Goal: Transaction & Acquisition: Purchase product/service

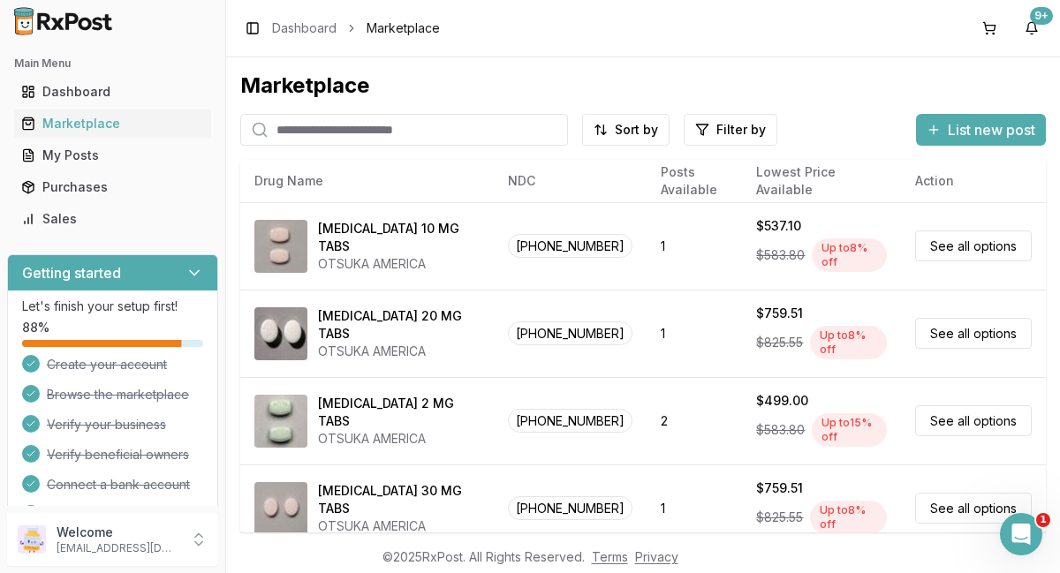
click at [480, 131] on input "search" at bounding box center [404, 130] width 328 height 32
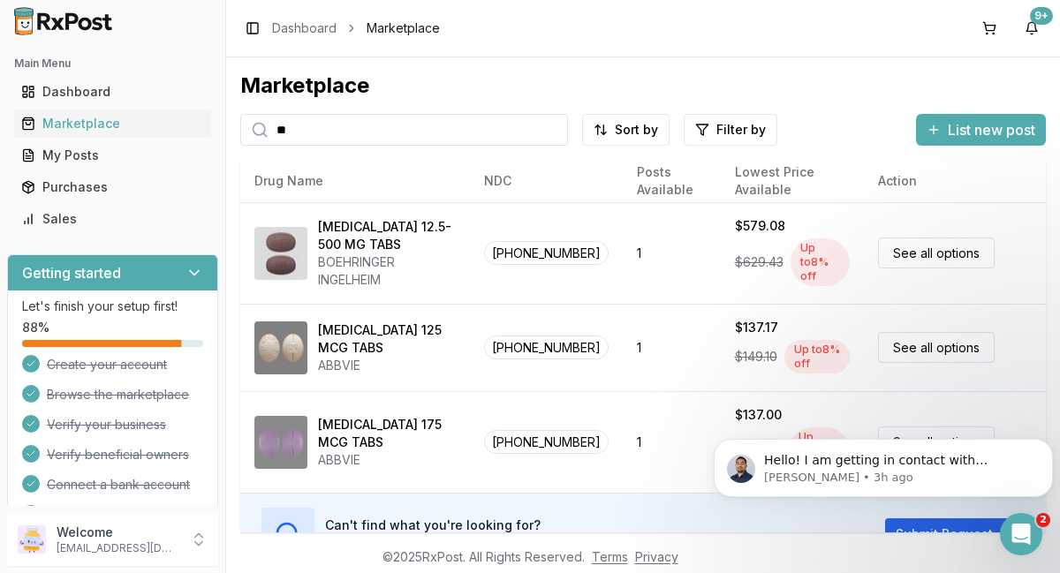
type input "*"
type input "*****"
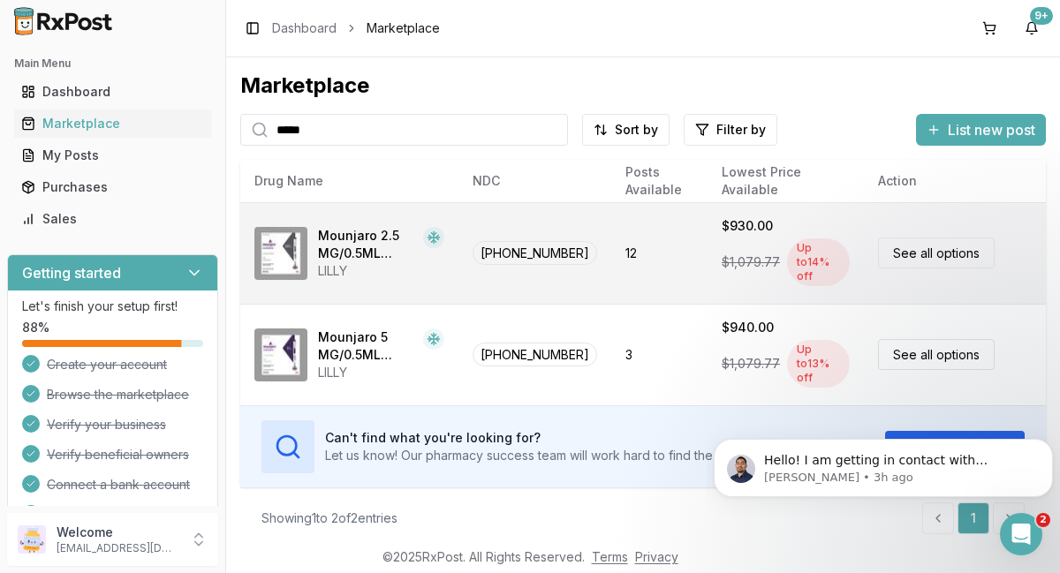
click at [956, 255] on link "See all options" at bounding box center [936, 253] width 117 height 31
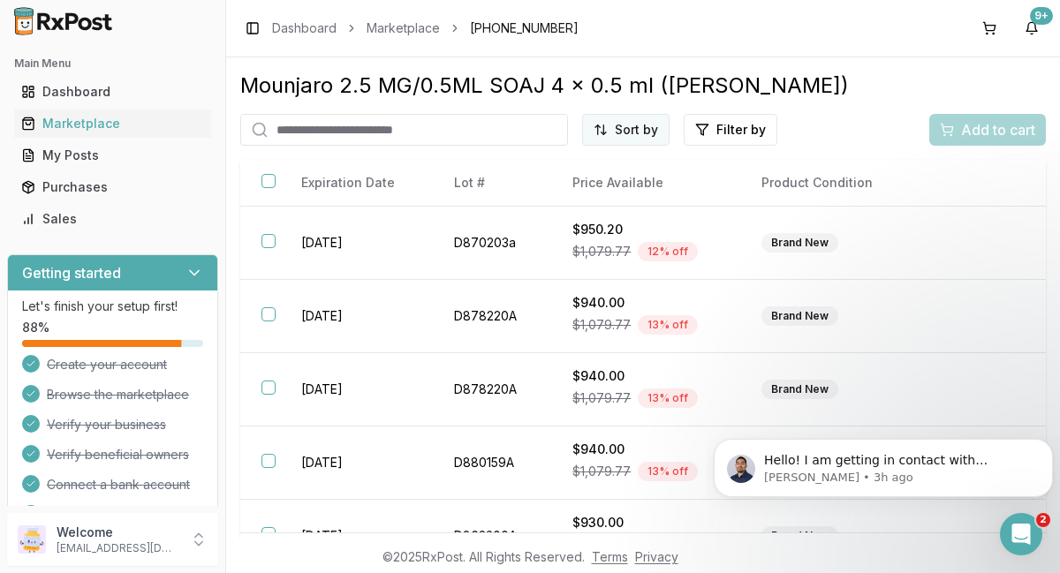
click at [627, 131] on html "Main Menu Dashboard Marketplace My Posts Purchases Sales Getting started Let's …" at bounding box center [530, 286] width 1060 height 573
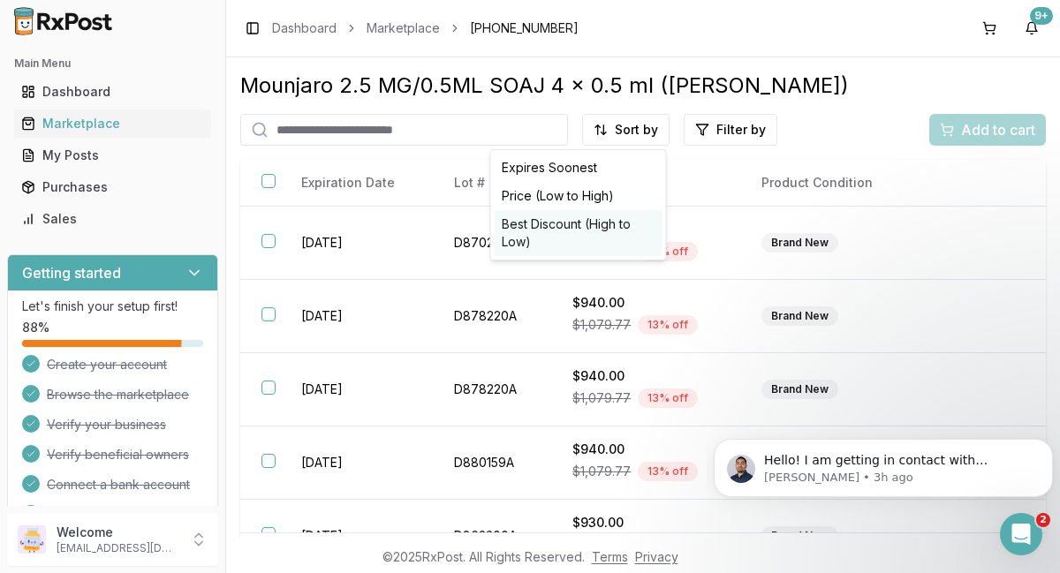
click at [574, 224] on div "Best Discount (High to Low)" at bounding box center [579, 233] width 168 height 46
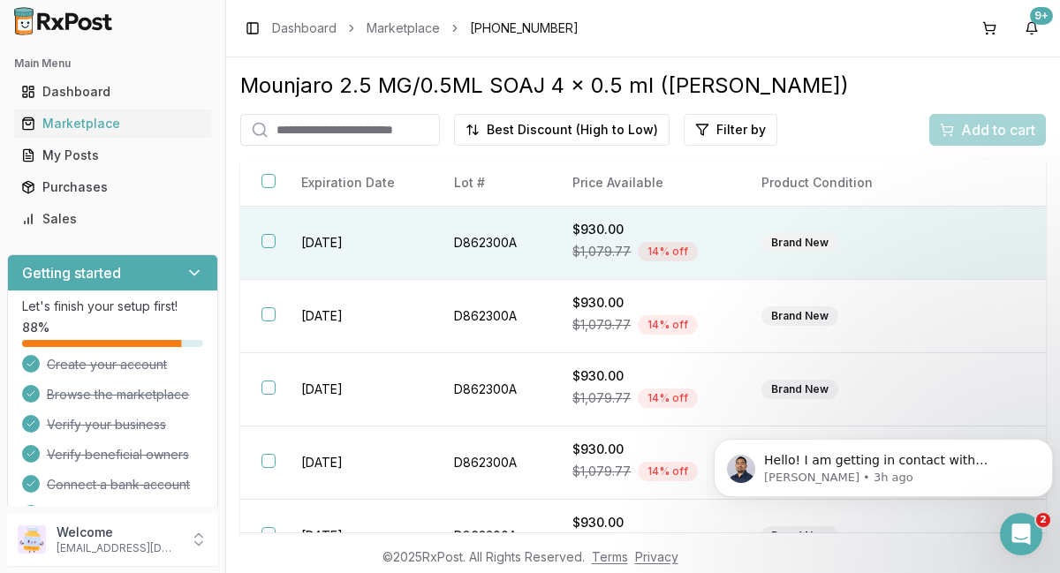
click at [270, 242] on button "button" at bounding box center [269, 241] width 14 height 14
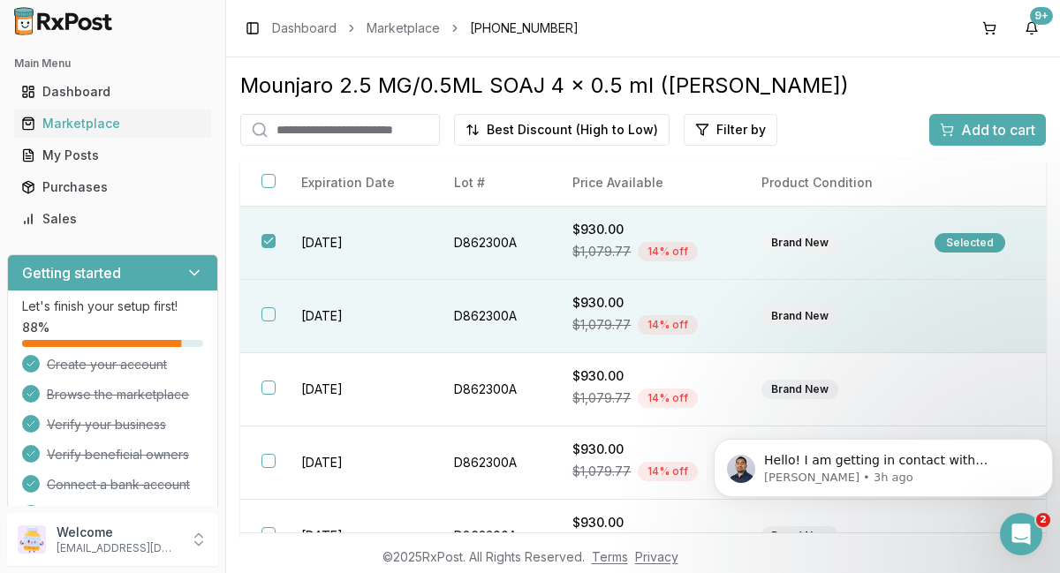
click at [269, 316] on button "button" at bounding box center [269, 314] width 14 height 14
click at [998, 132] on span "Add to cart" at bounding box center [998, 129] width 74 height 21
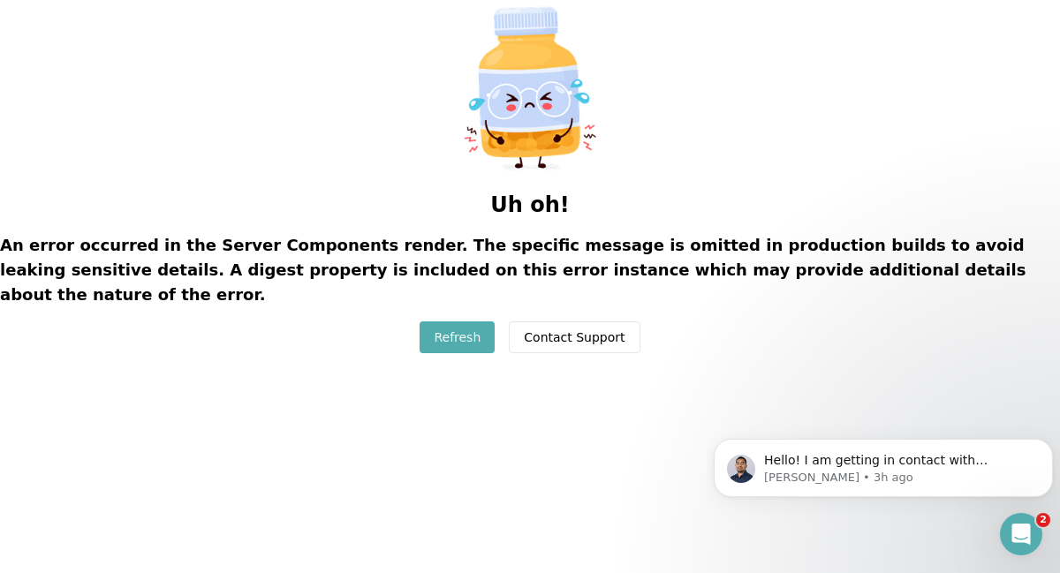
click at [466, 322] on button "Refresh" at bounding box center [457, 338] width 75 height 32
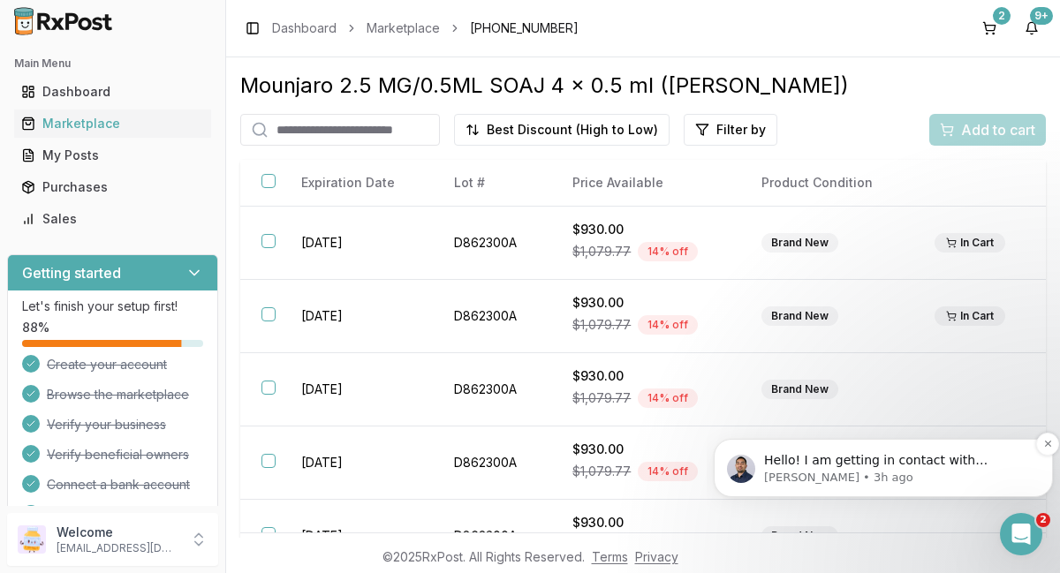
click at [890, 470] on p "[PERSON_NAME] • 3h ago" at bounding box center [897, 478] width 267 height 16
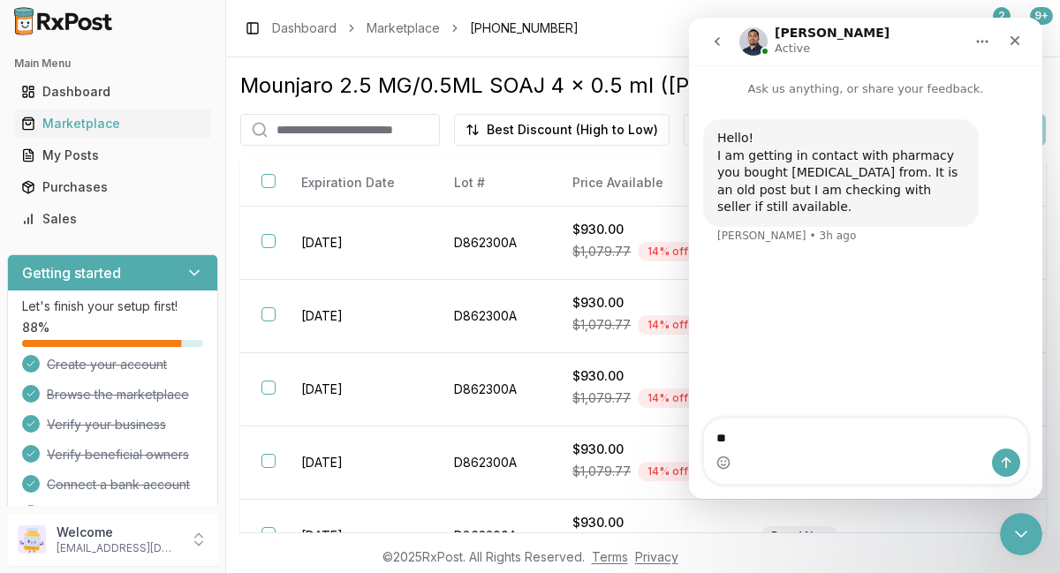
type textarea "**"
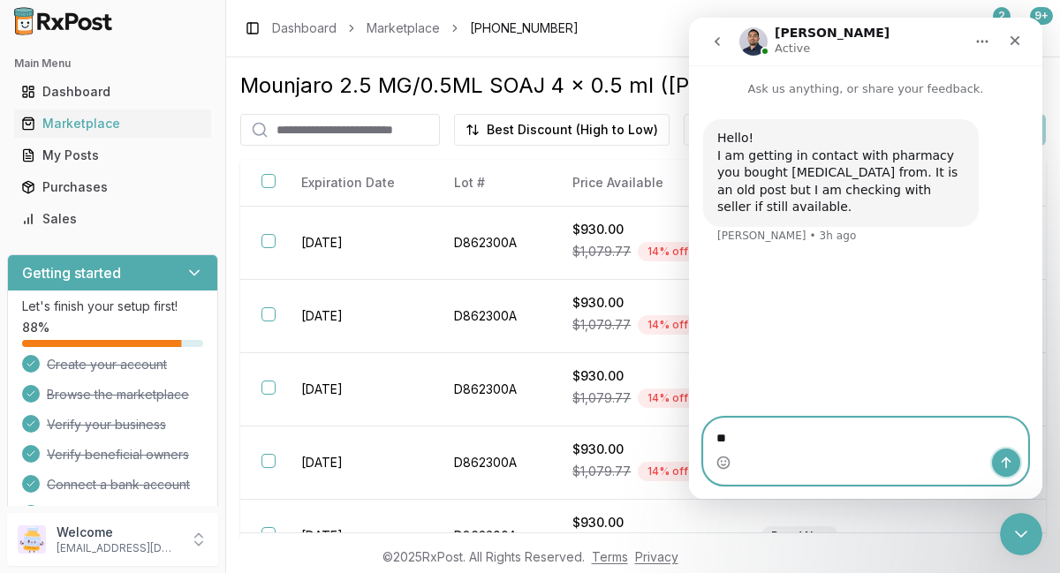
click at [1001, 464] on icon "Send a message…" at bounding box center [1006, 463] width 14 height 14
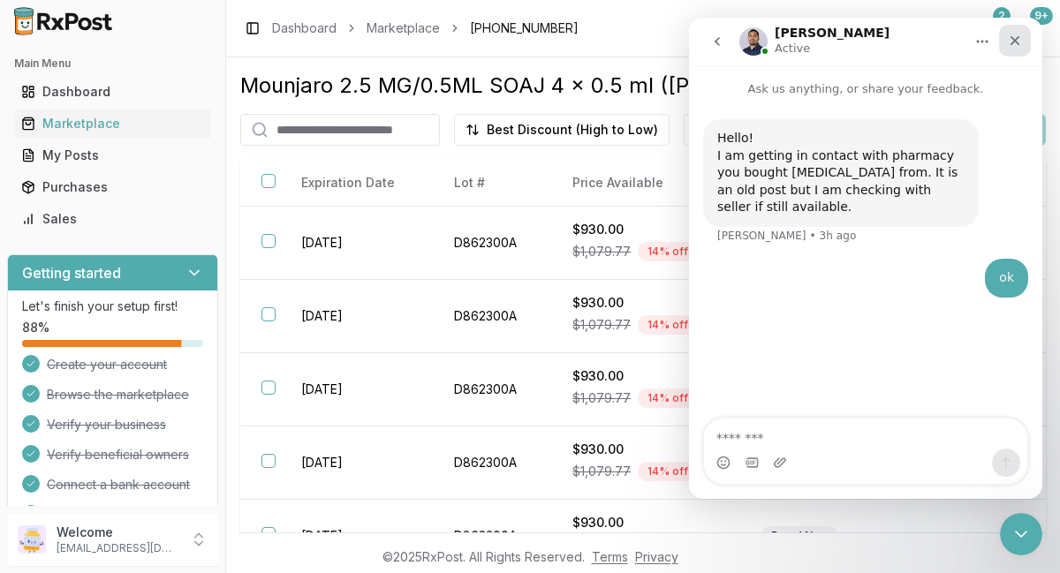
click at [1013, 45] on icon "Close" at bounding box center [1015, 41] width 14 height 14
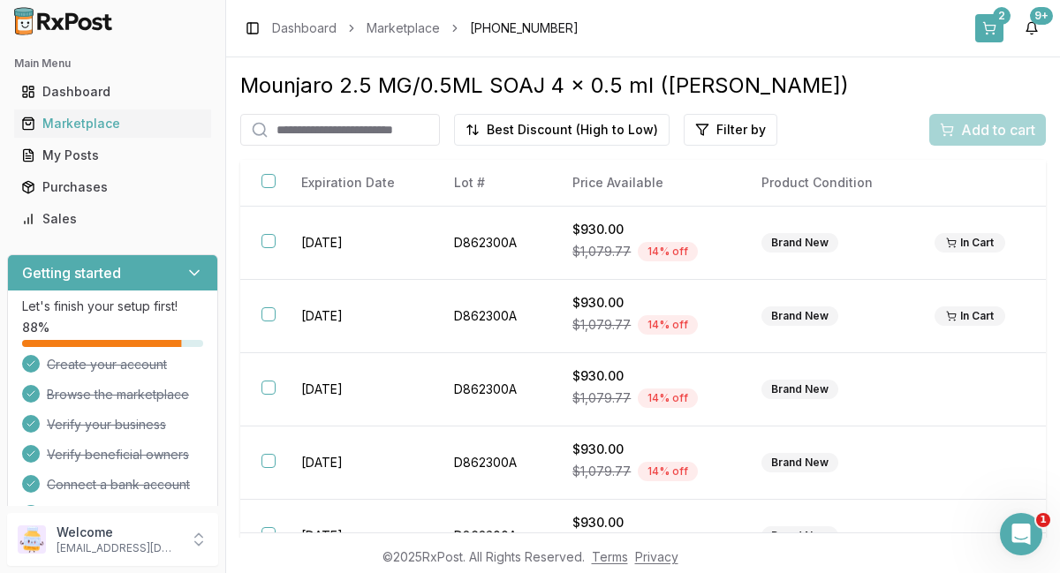
click at [988, 34] on button "2" at bounding box center [989, 28] width 28 height 28
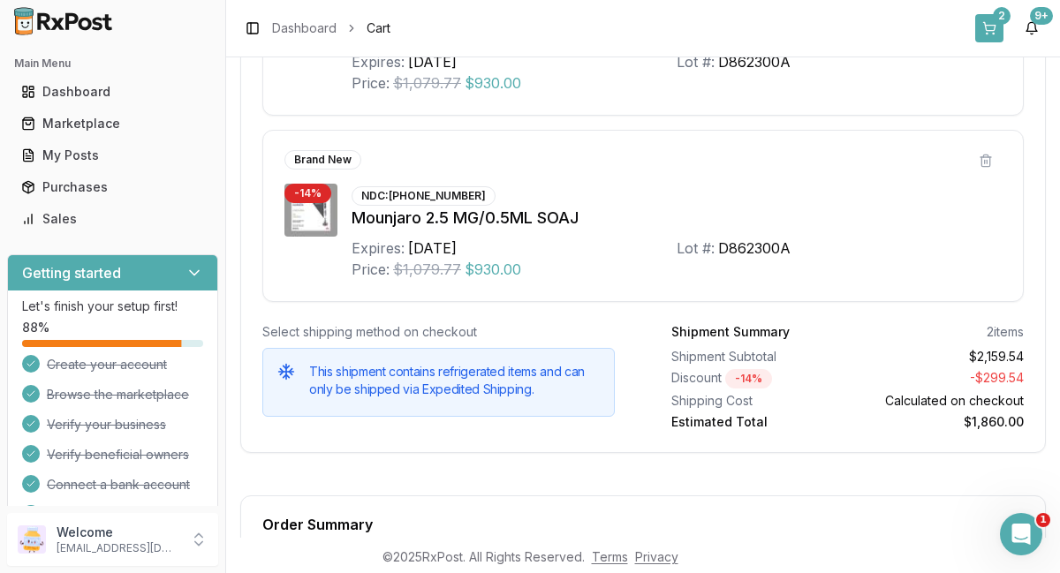
scroll to position [471, 0]
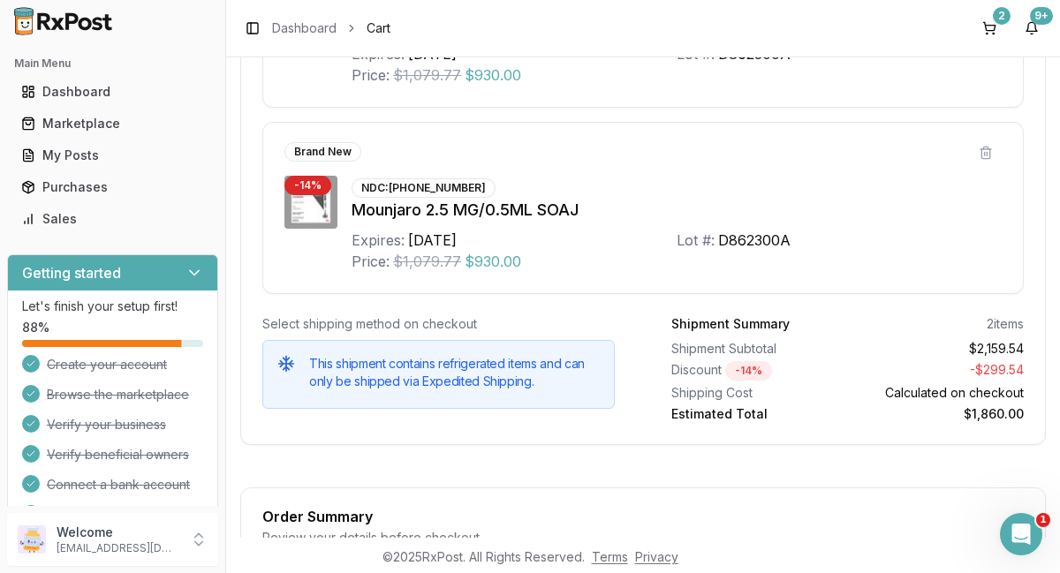
click at [318, 282] on div "Brand New - 14 % NDC: 00002-1506-80 Mounjaro 2.5 MG/0.5ML SOAJ Expires: 2026-11…" at bounding box center [643, 208] width 762 height 172
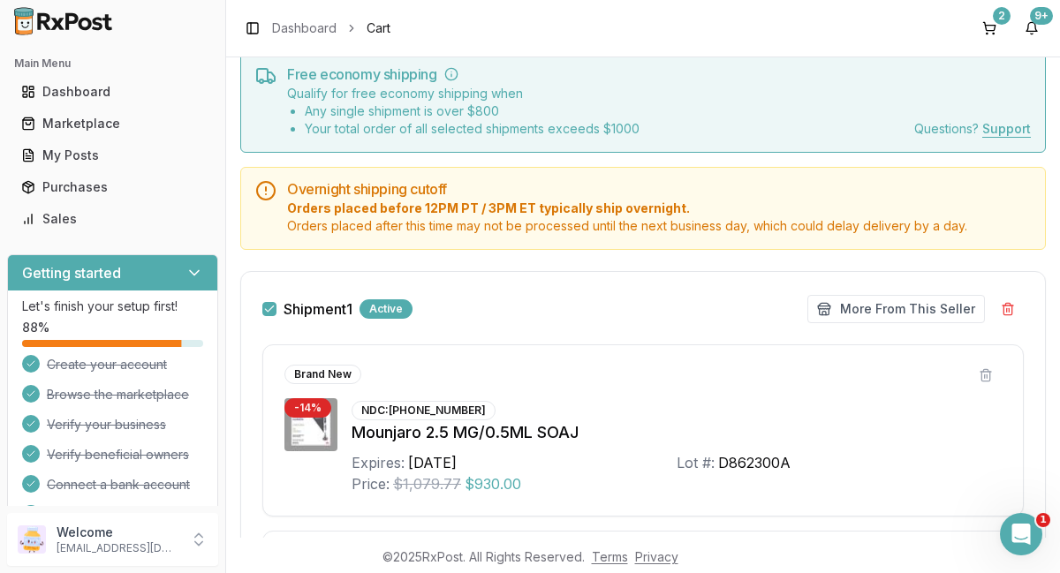
scroll to position [0, 0]
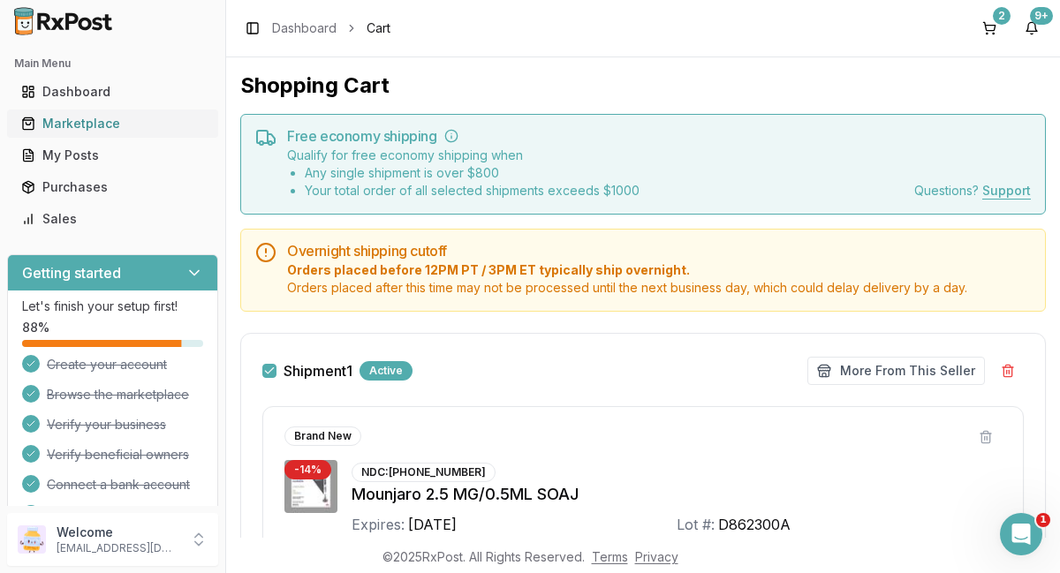
click at [102, 132] on div "Marketplace" at bounding box center [112, 124] width 183 height 18
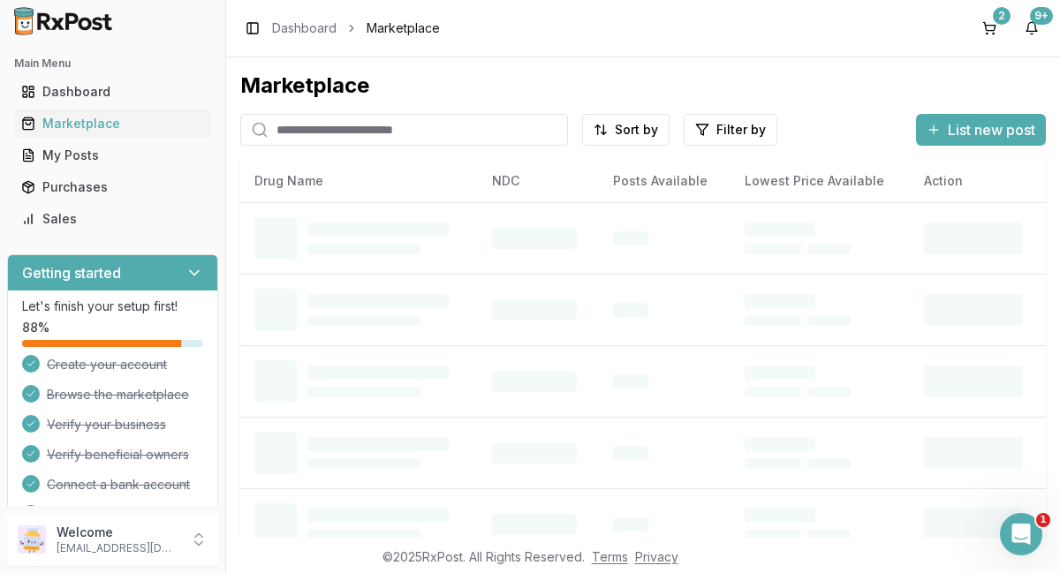
click at [468, 125] on input "search" at bounding box center [404, 130] width 328 height 32
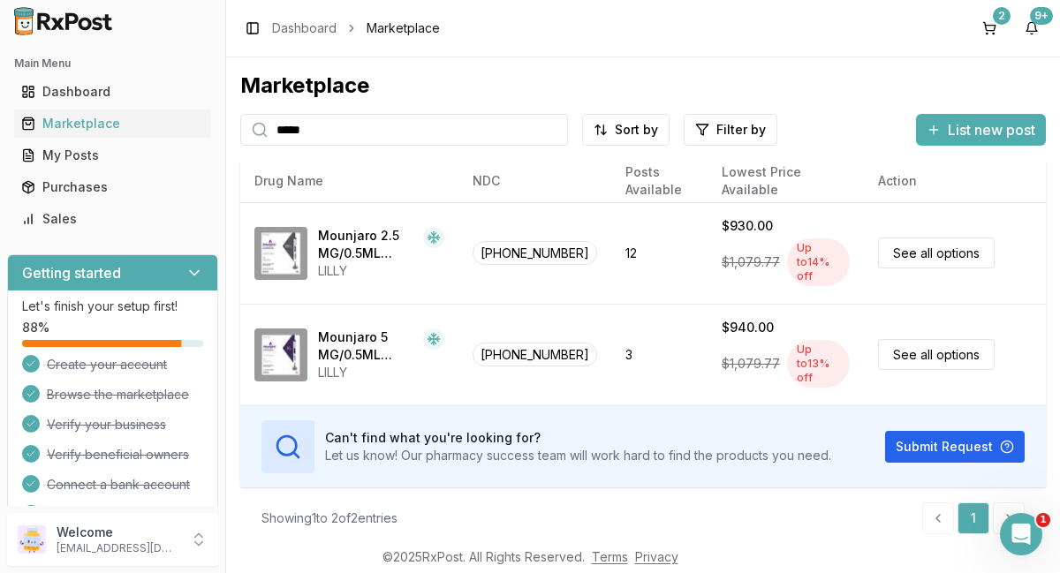
type input "*****"
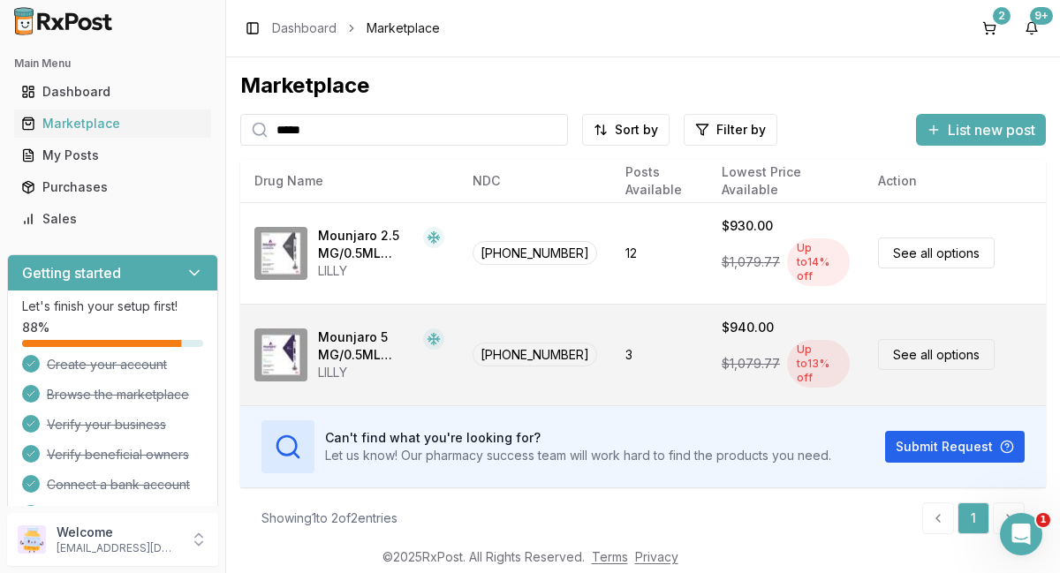
click at [960, 339] on link "See all options" at bounding box center [936, 354] width 117 height 31
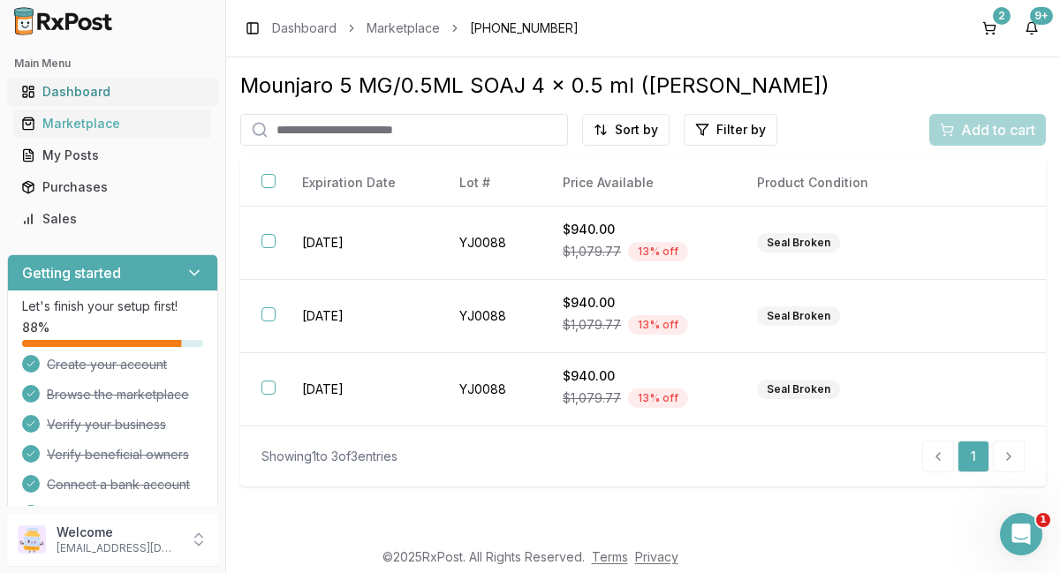
click at [72, 90] on div "Dashboard" at bounding box center [112, 92] width 183 height 18
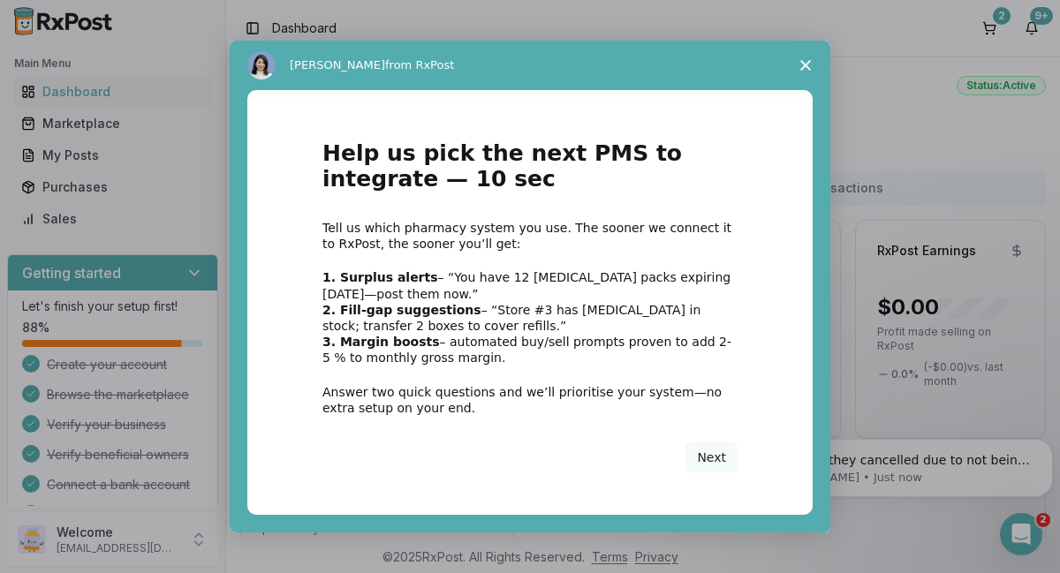
click at [808, 66] on icon "Close survey" at bounding box center [805, 65] width 11 height 11
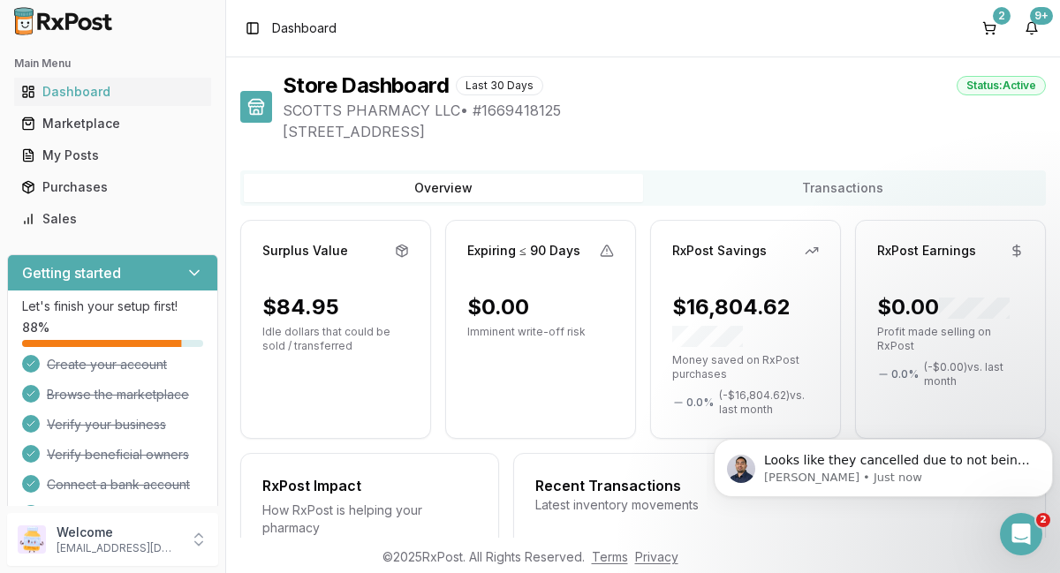
scroll to position [9, 0]
click at [111, 125] on div "Marketplace" at bounding box center [112, 124] width 183 height 18
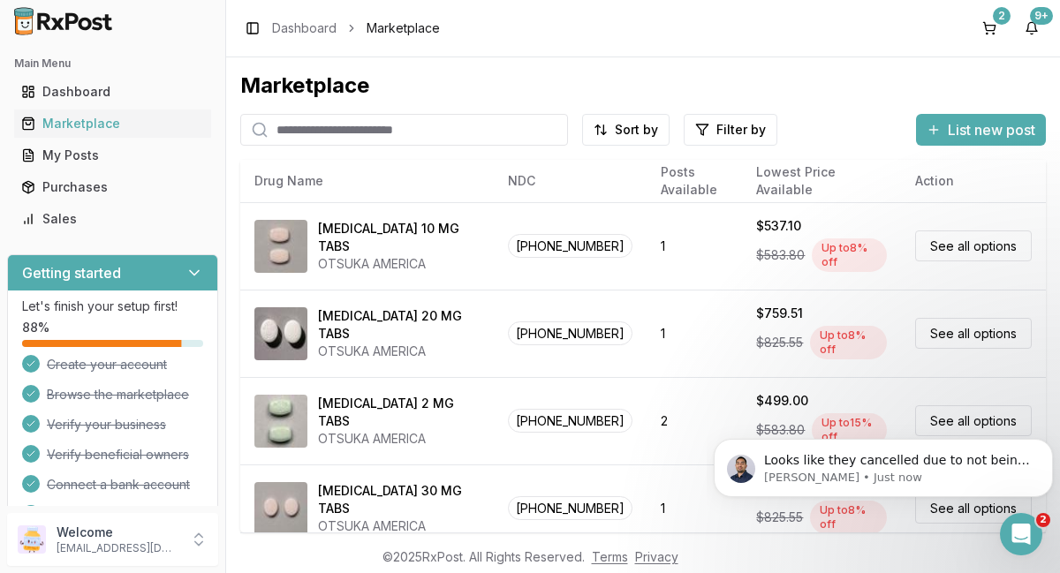
click at [467, 126] on input "search" at bounding box center [404, 130] width 328 height 32
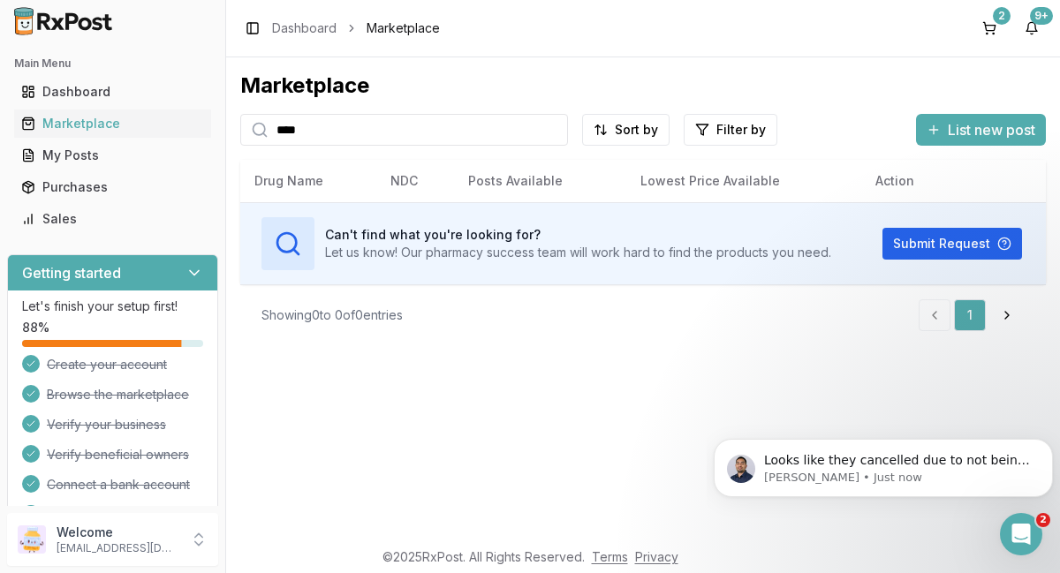
click at [327, 133] on input "****" at bounding box center [404, 130] width 328 height 32
type input "*"
type input "******"
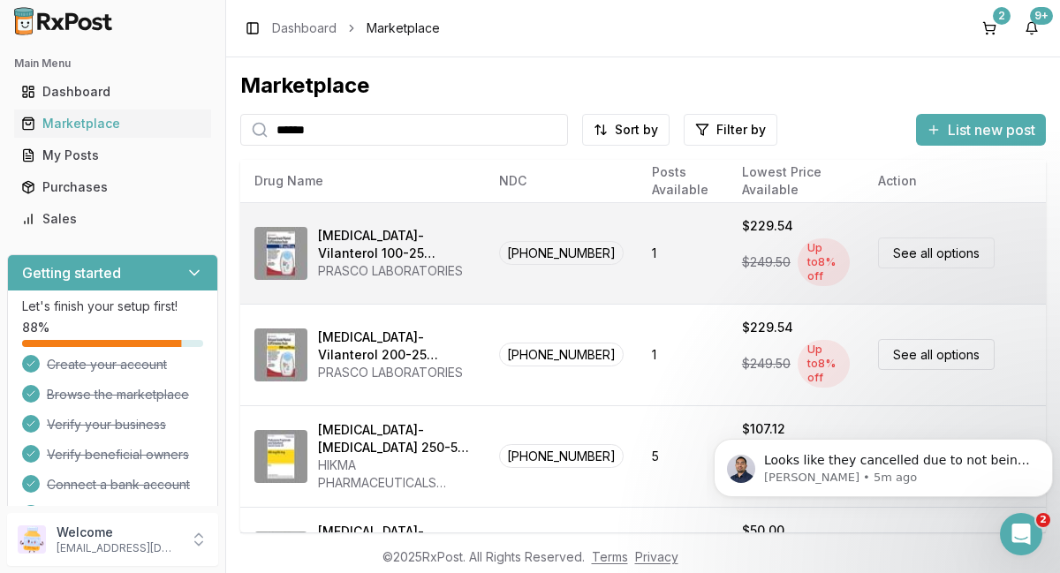
click at [927, 261] on link "See all options" at bounding box center [936, 253] width 117 height 31
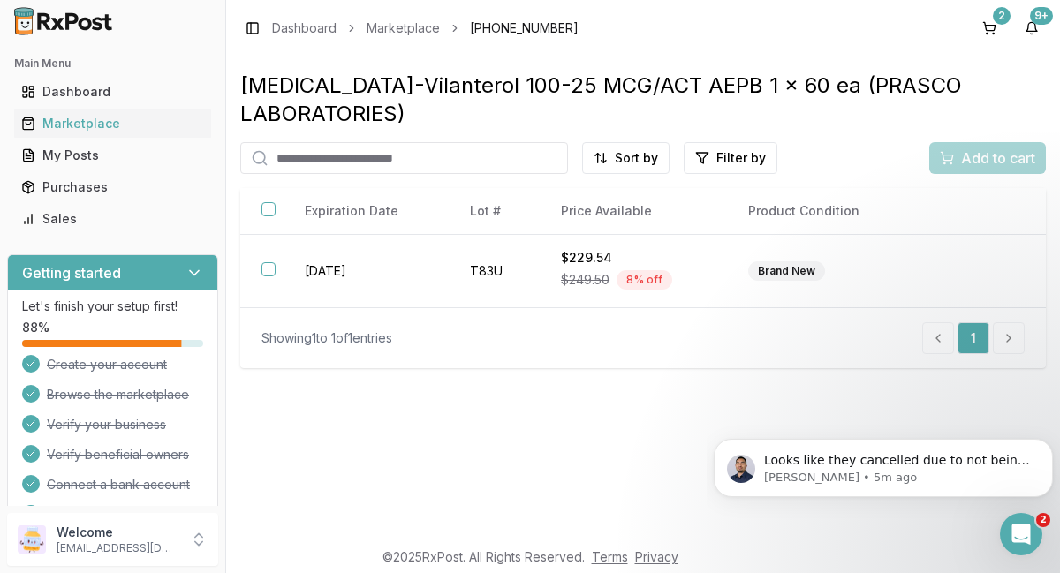
click at [449, 157] on input "search" at bounding box center [404, 158] width 328 height 32
click at [456, 159] on input "search" at bounding box center [404, 158] width 328 height 32
type input "*******"
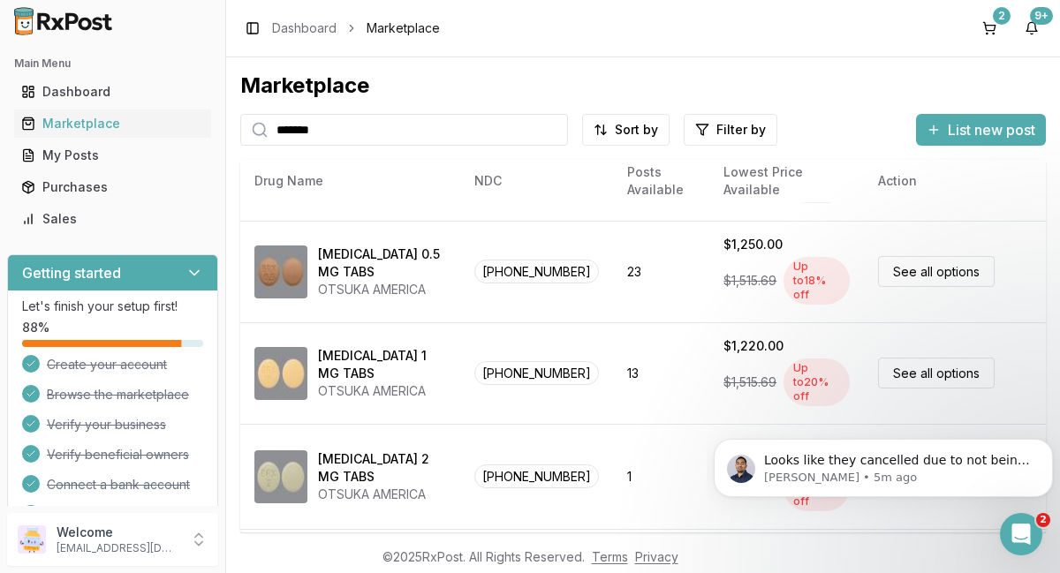
scroll to position [87, 0]
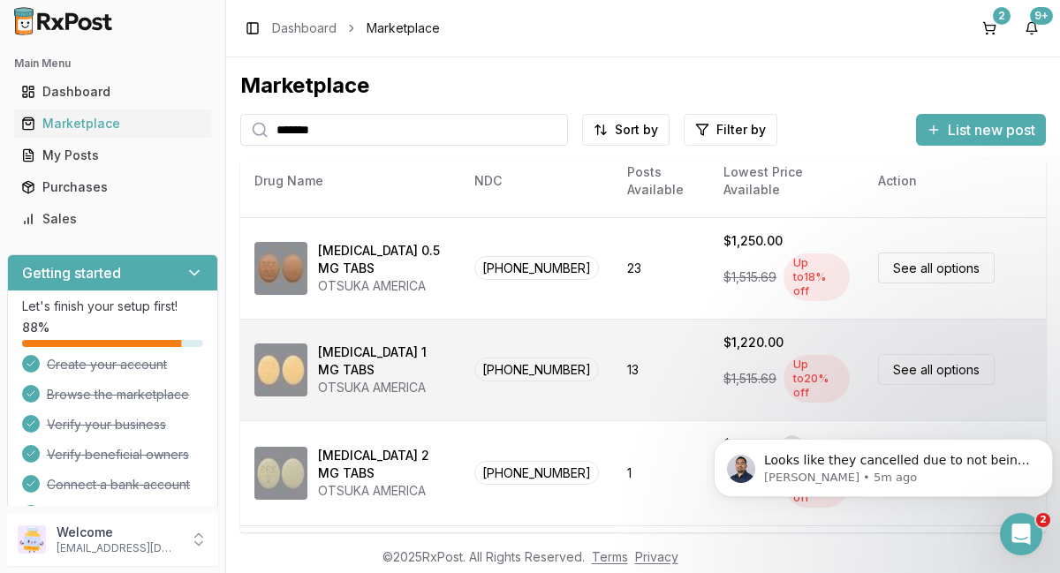
click at [923, 354] on link "See all options" at bounding box center [936, 369] width 117 height 31
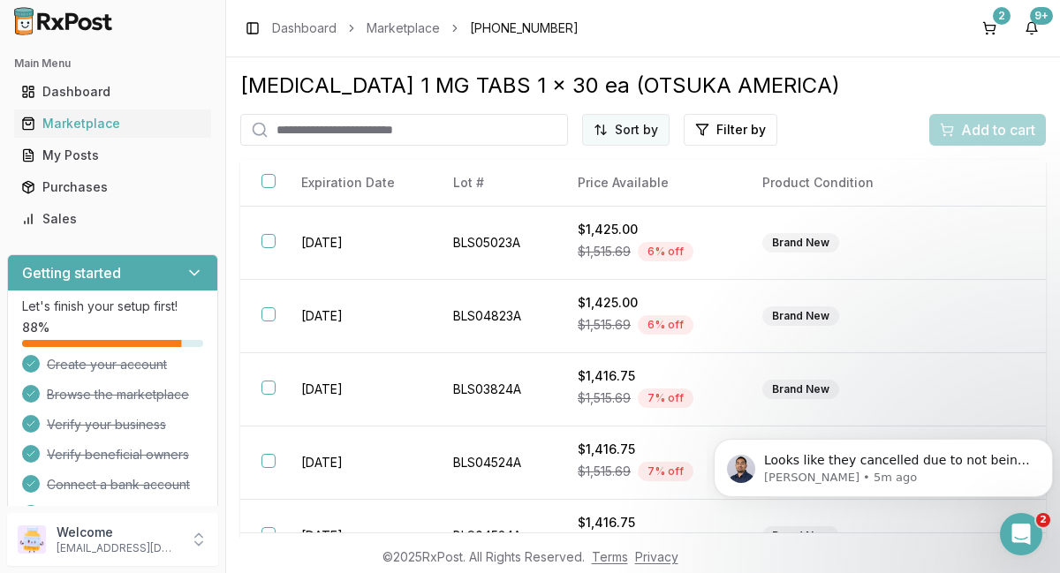
click at [630, 137] on html "Main Menu Dashboard Marketplace My Posts Purchases Sales Getting started Let's …" at bounding box center [530, 286] width 1060 height 573
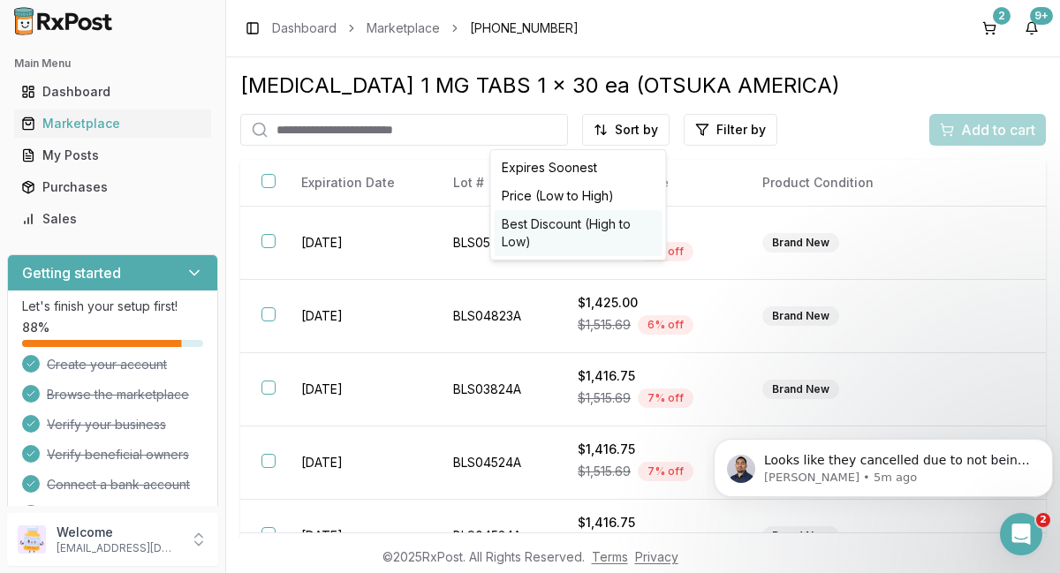
click at [553, 223] on div "Best Discount (High to Low)" at bounding box center [579, 233] width 168 height 46
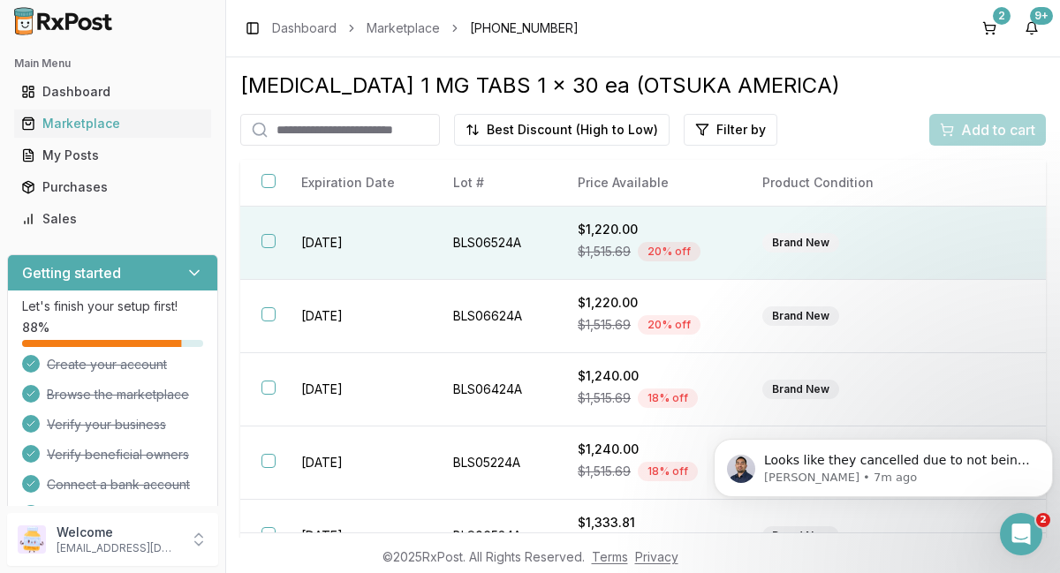
click at [269, 245] on button "button" at bounding box center [269, 241] width 14 height 14
click at [989, 130] on span "Add to cart" at bounding box center [998, 129] width 74 height 21
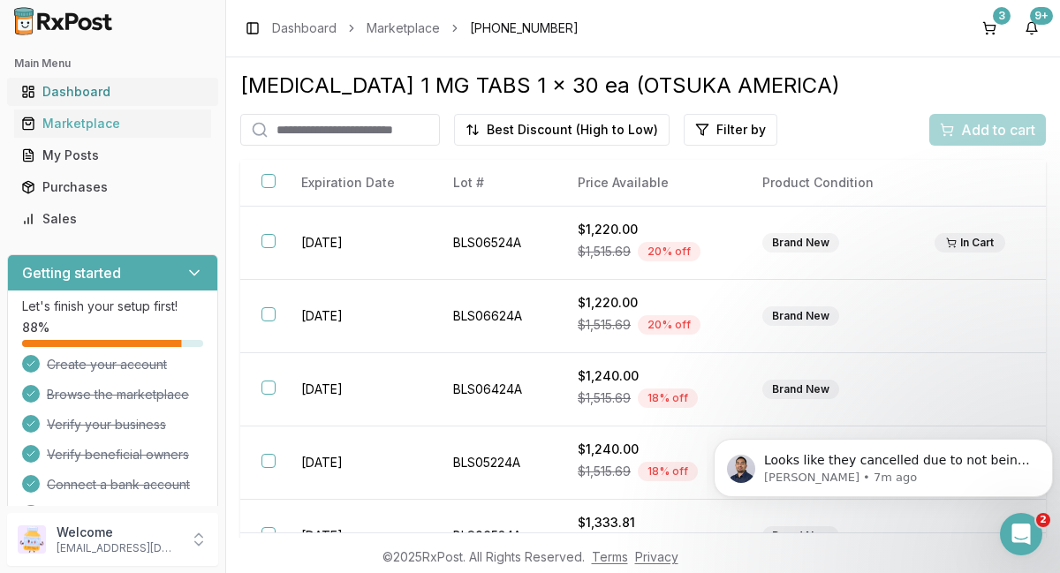
click at [73, 98] on div "Dashboard" at bounding box center [112, 92] width 183 height 18
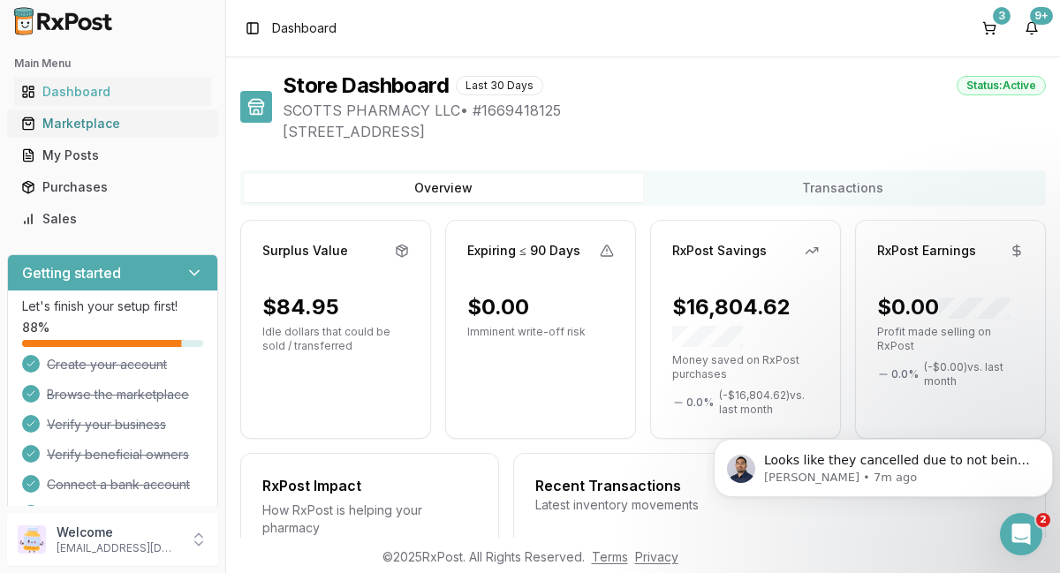
click at [90, 125] on div "Marketplace" at bounding box center [112, 124] width 183 height 18
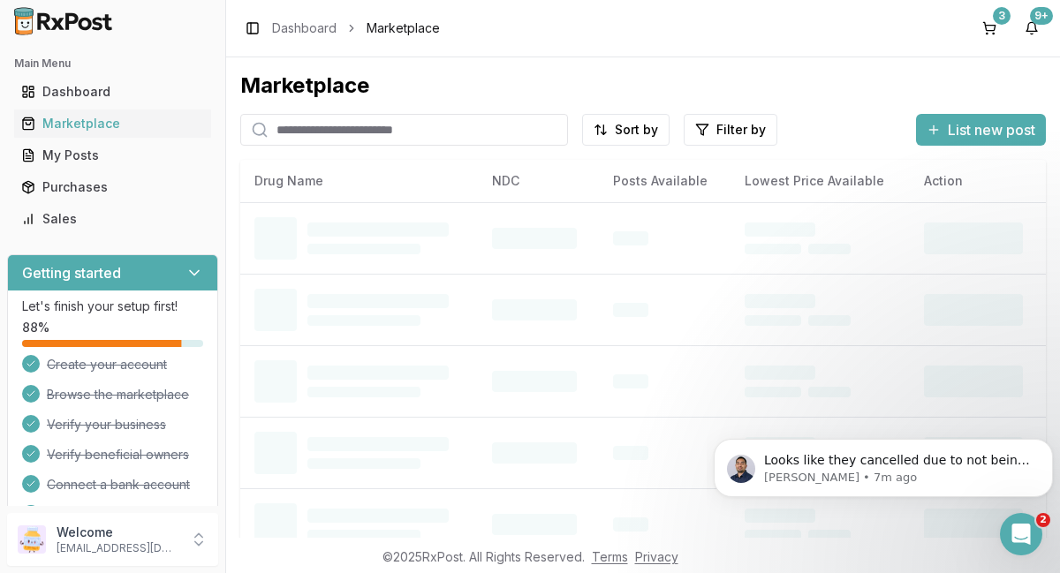
click at [457, 126] on input "search" at bounding box center [404, 130] width 328 height 32
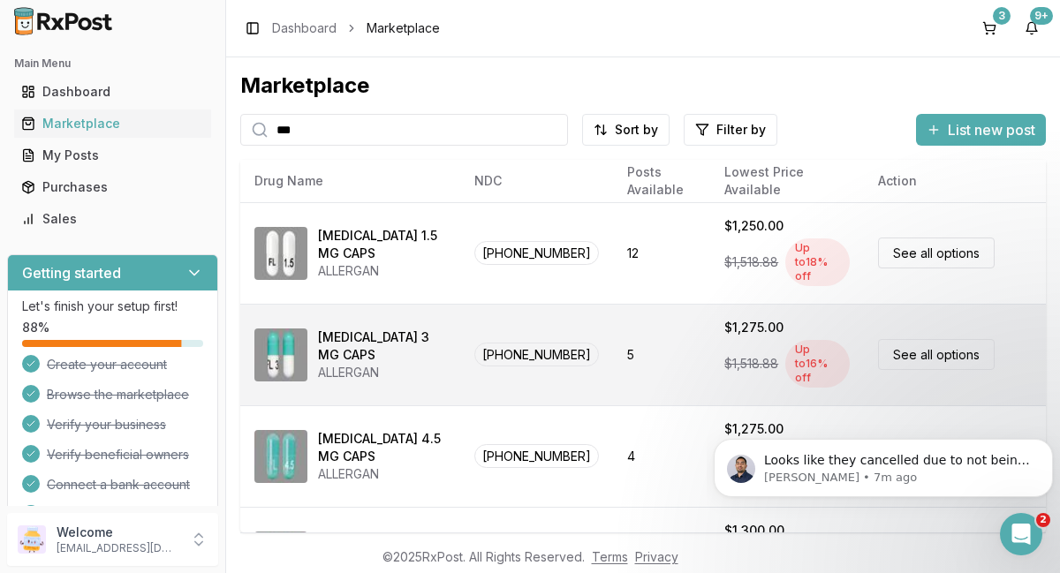
type input "***"
click at [940, 339] on link "See all options" at bounding box center [936, 354] width 117 height 31
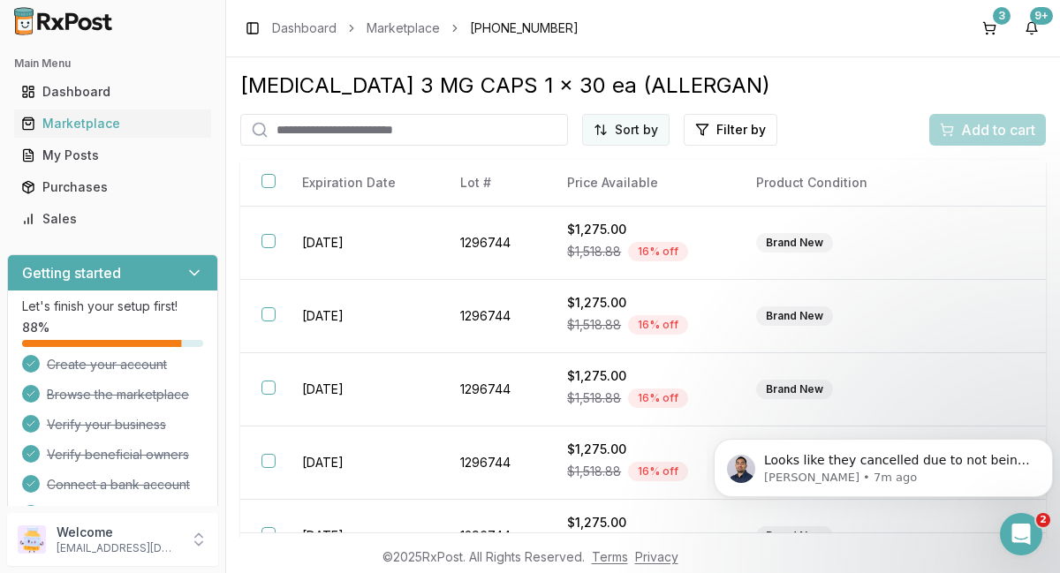
click at [636, 132] on html "Main Menu Dashboard Marketplace My Posts Purchases Sales Getting started Let's …" at bounding box center [530, 286] width 1060 height 573
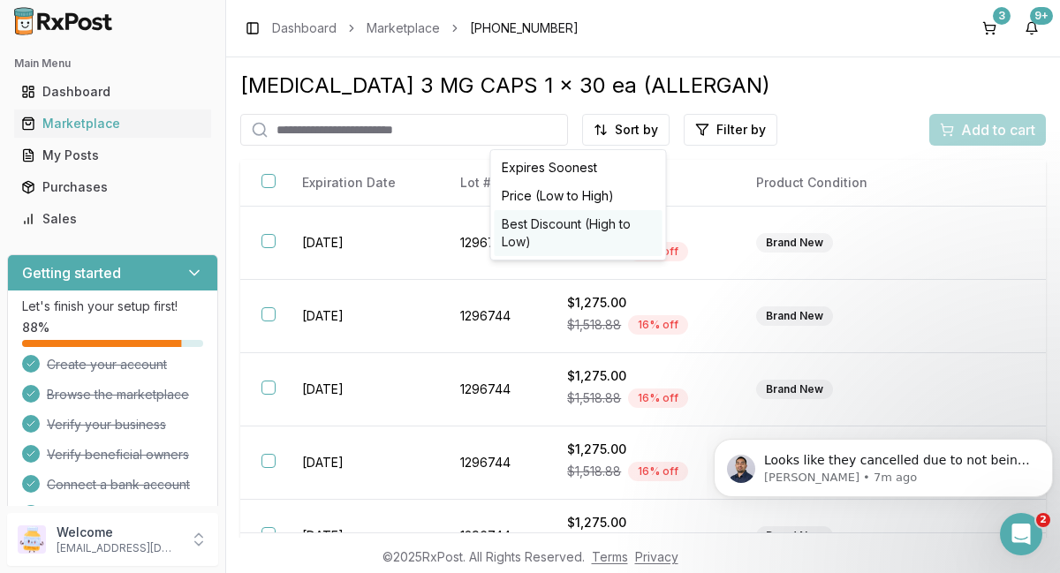
click at [570, 228] on div "Best Discount (High to Low)" at bounding box center [579, 233] width 168 height 46
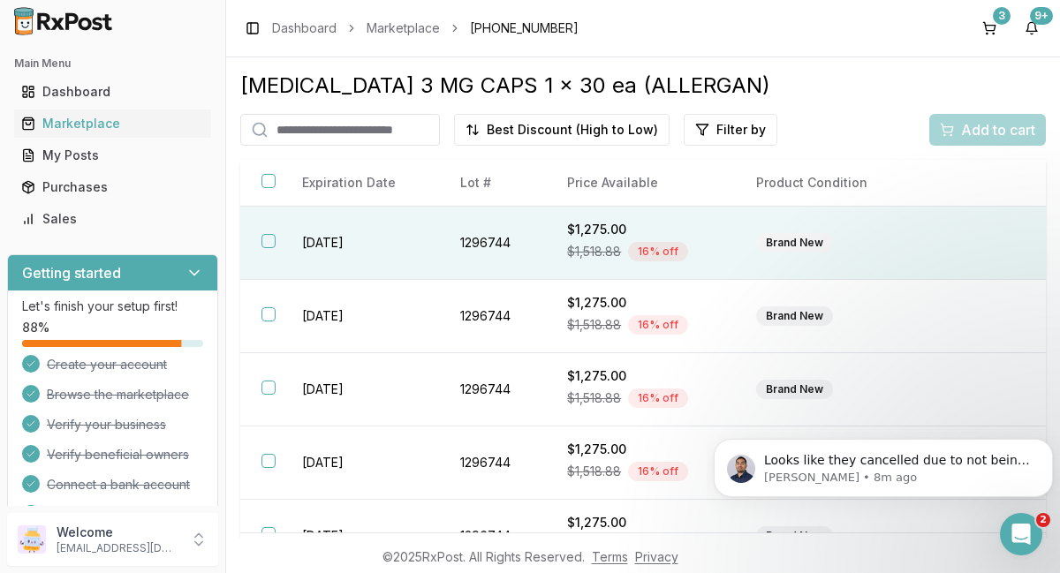
click at [271, 245] on button "button" at bounding box center [269, 241] width 14 height 14
click at [985, 138] on span "Add to cart" at bounding box center [998, 129] width 74 height 21
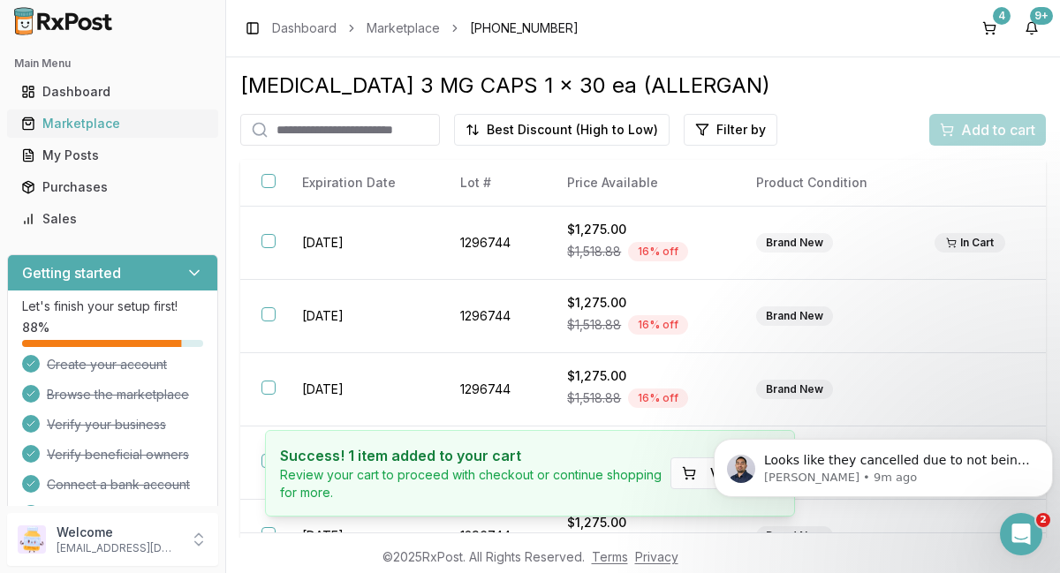
click at [81, 125] on div "Marketplace" at bounding box center [112, 124] width 183 height 18
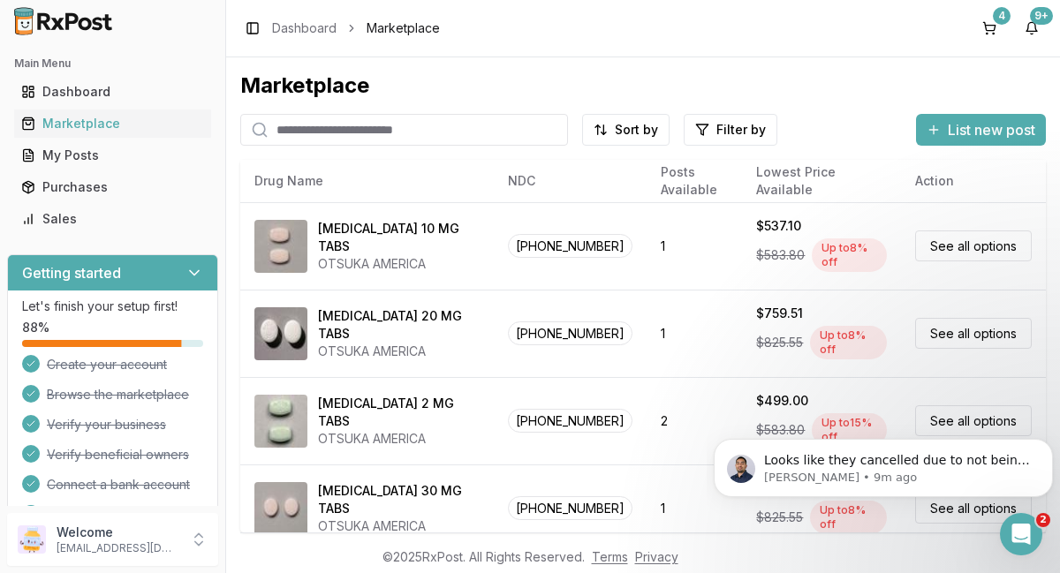
click at [498, 128] on input "search" at bounding box center [404, 130] width 328 height 32
type input "****"
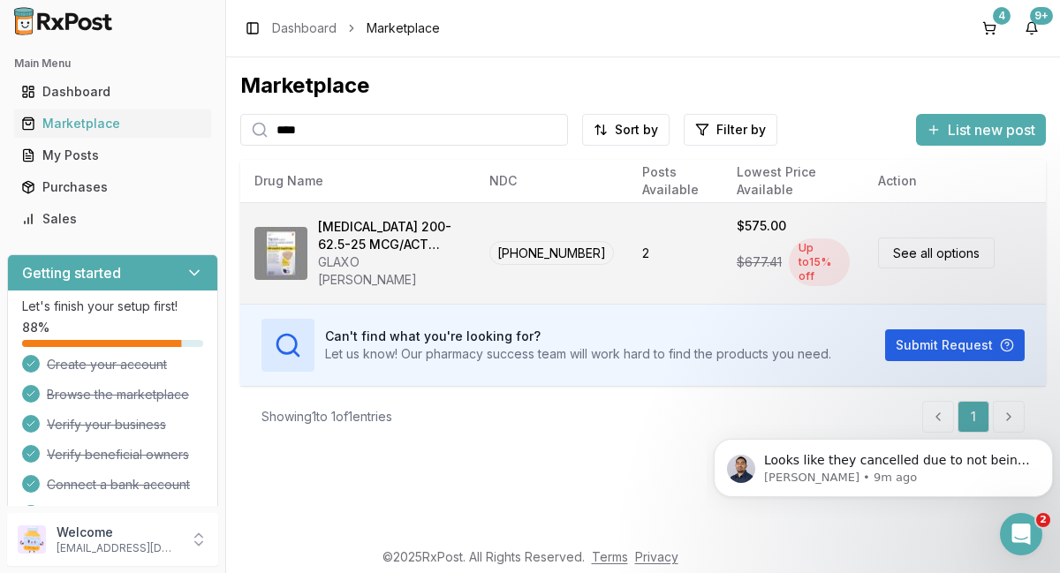
click at [943, 246] on link "See all options" at bounding box center [936, 253] width 117 height 31
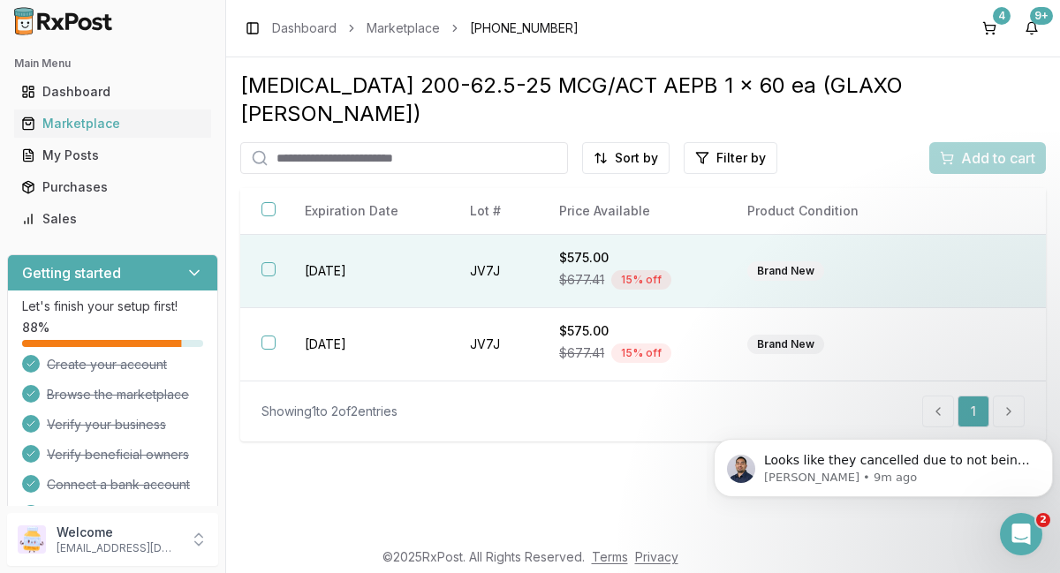
click at [269, 262] on button "button" at bounding box center [269, 269] width 14 height 14
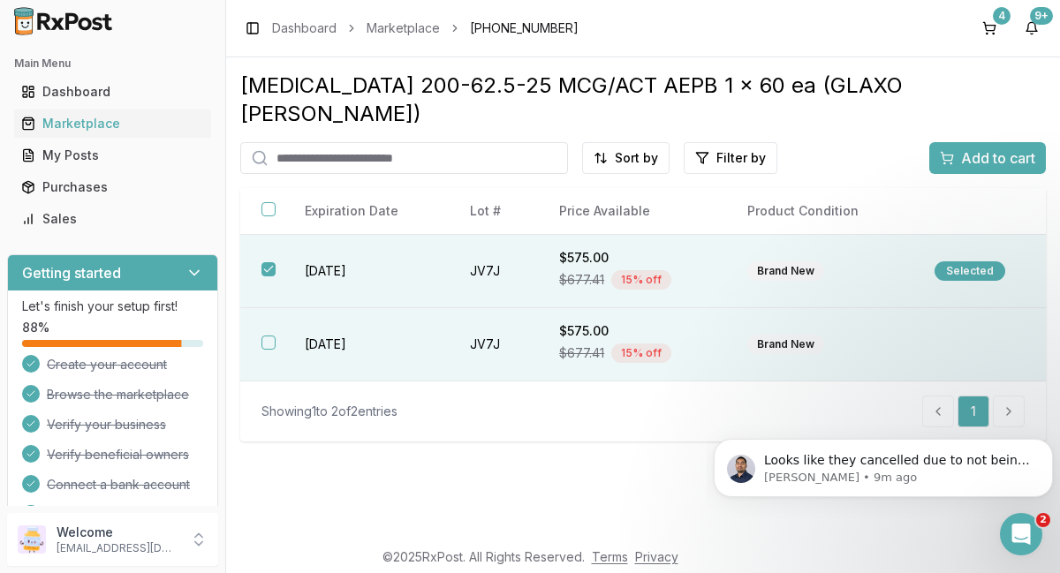
click at [269, 336] on button "button" at bounding box center [269, 343] width 14 height 14
click at [993, 148] on span "Add to cart" at bounding box center [998, 158] width 74 height 21
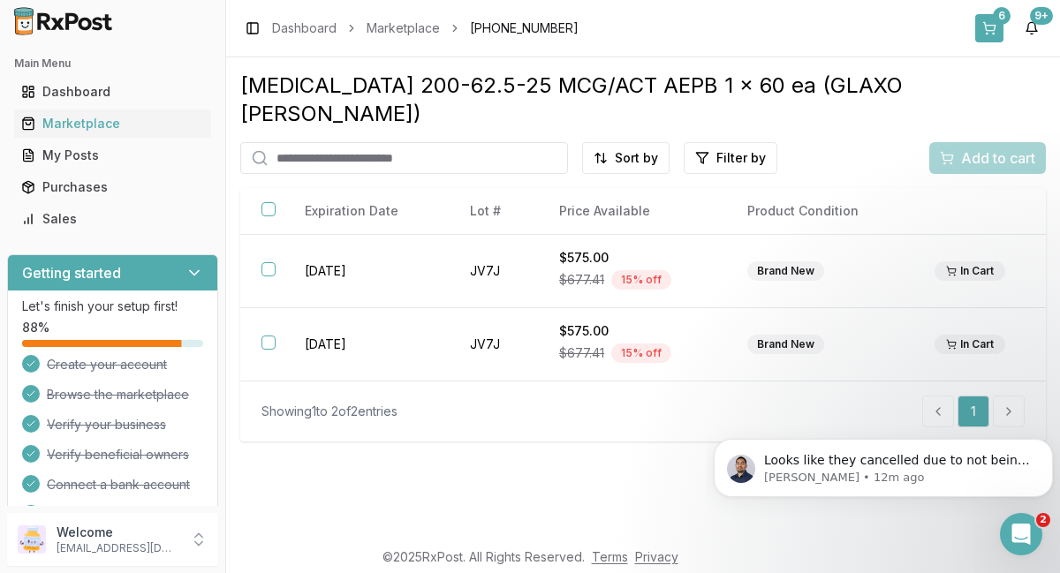
click at [990, 24] on button "6" at bounding box center [989, 28] width 28 height 28
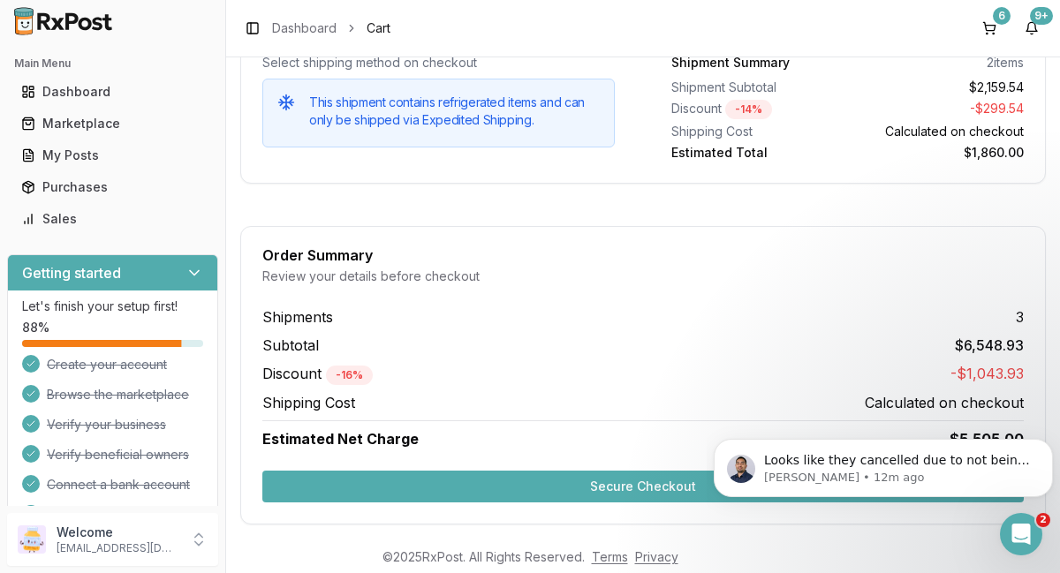
scroll to position [2076, 0]
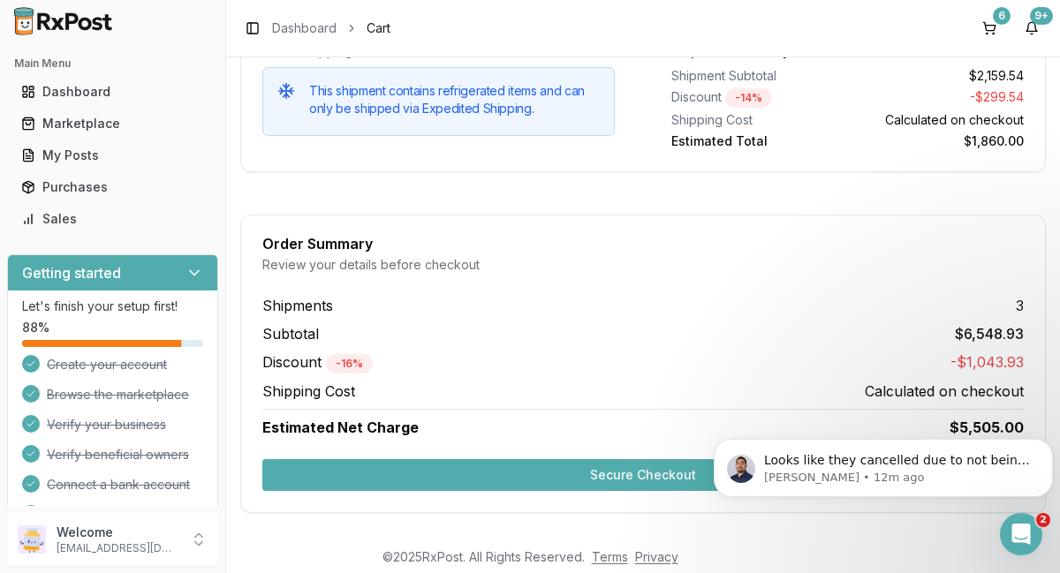
click at [646, 474] on button "Secure Checkout" at bounding box center [643, 475] width 762 height 32
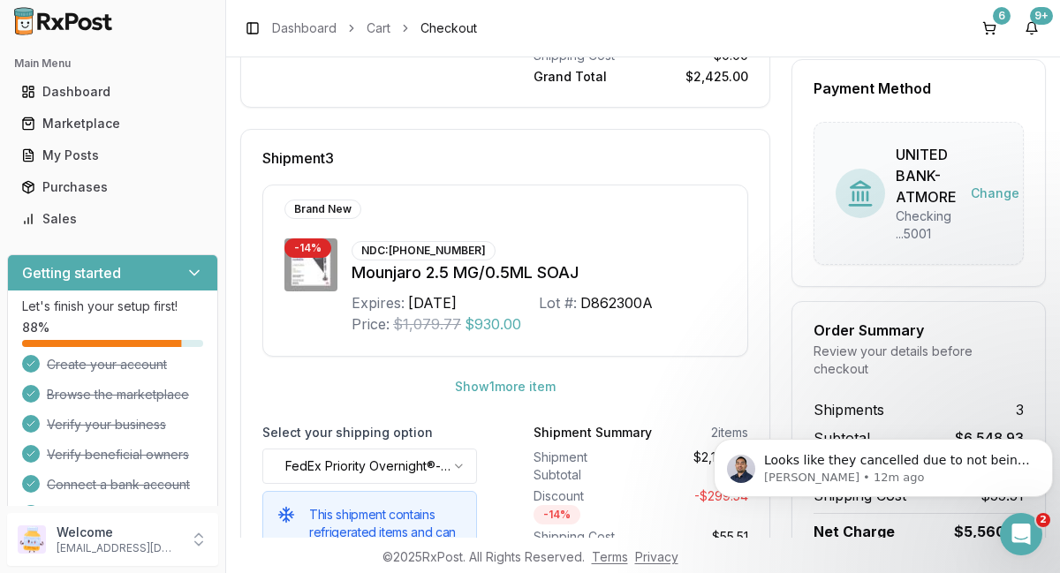
scroll to position [1218, 0]
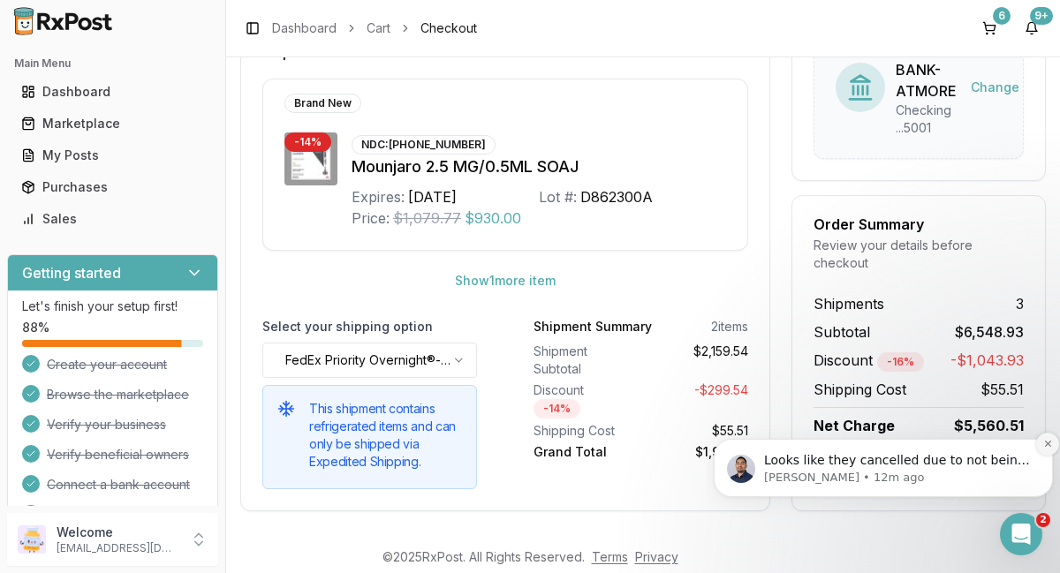
click at [1045, 451] on button "Dismiss notification" at bounding box center [1047, 444] width 23 height 23
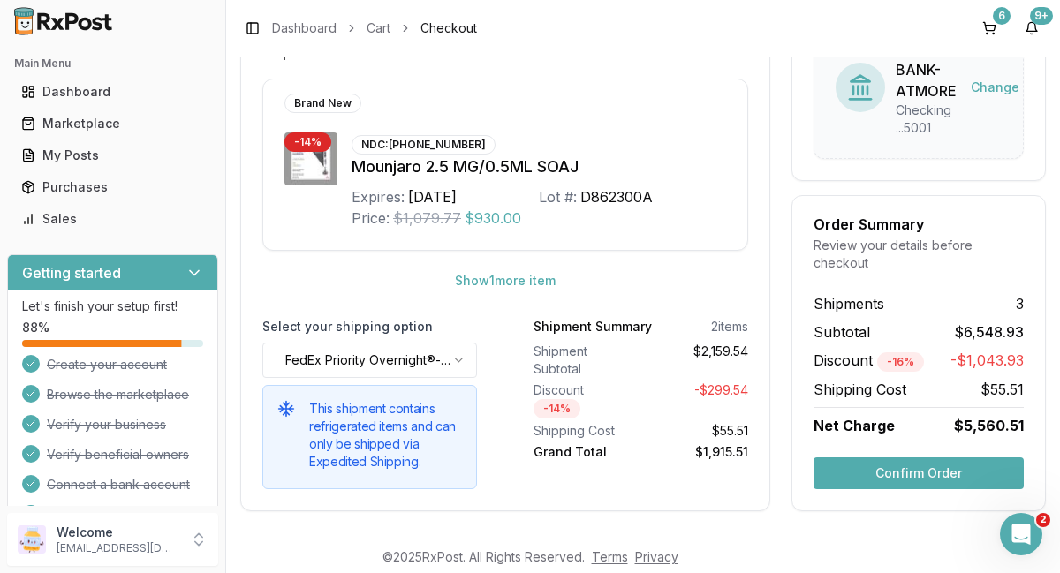
click at [923, 474] on button "Confirm Order" at bounding box center [919, 474] width 210 height 32
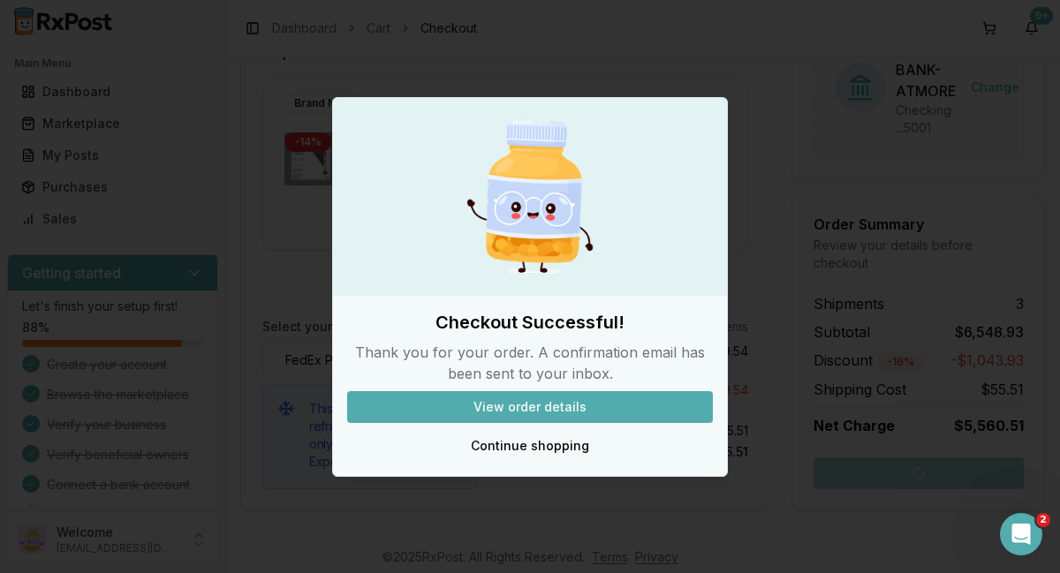
click at [533, 406] on button "View order details" at bounding box center [530, 407] width 366 height 32
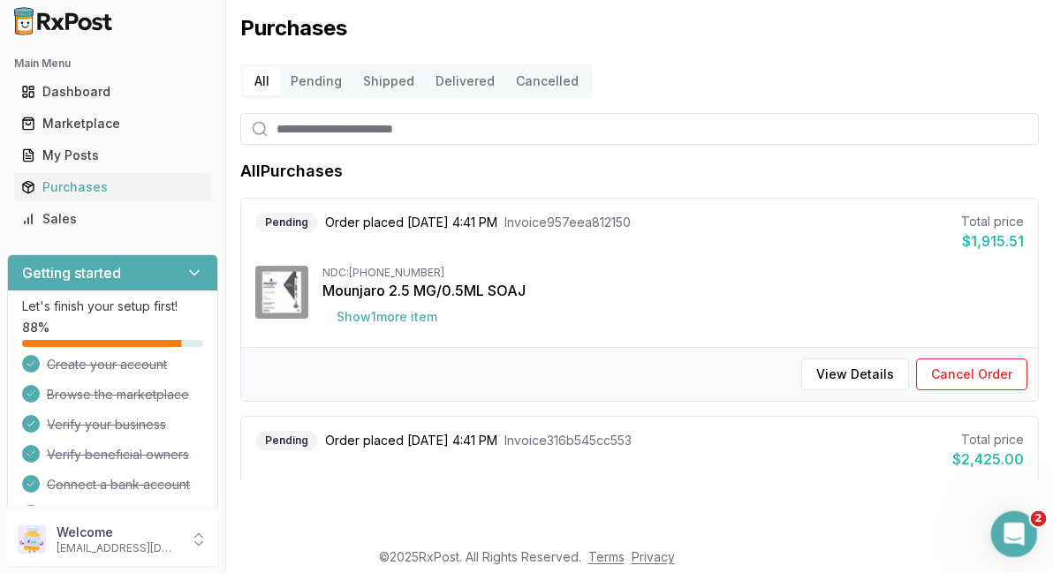
click at [1011, 539] on icon "Open Intercom Messenger" at bounding box center [1012, 532] width 29 height 29
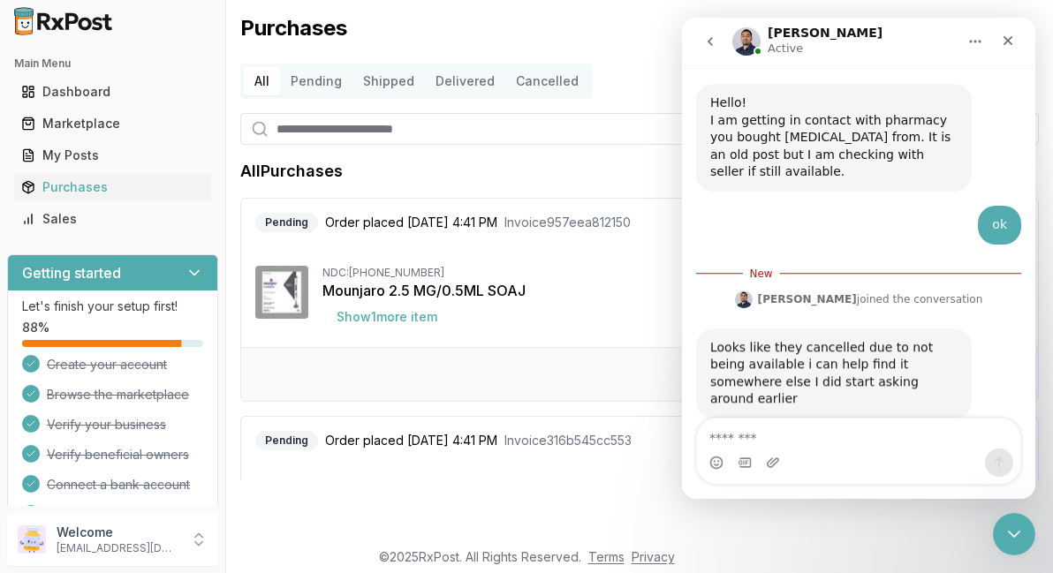
scroll to position [38, 0]
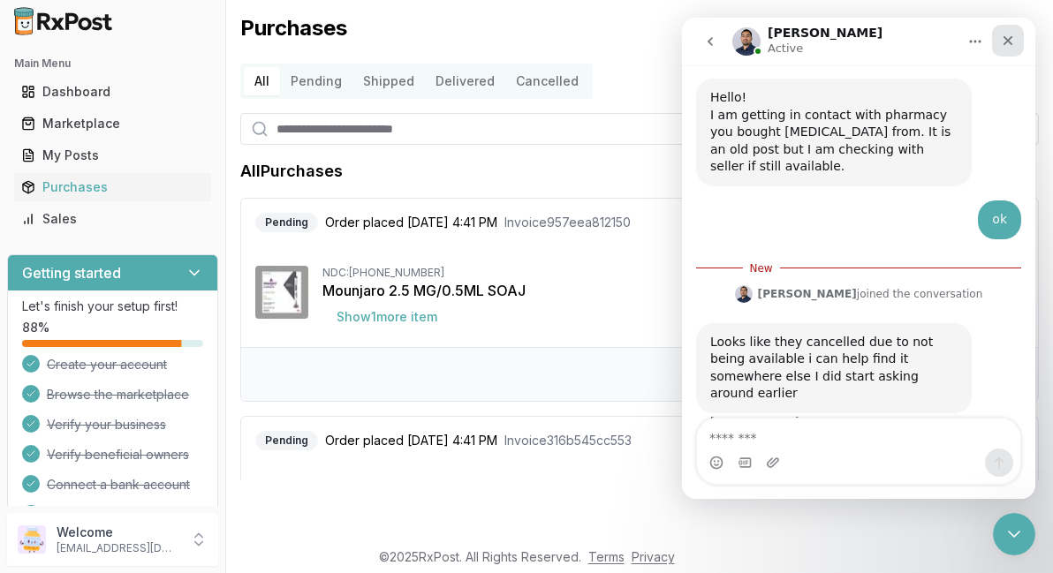
click at [1005, 48] on div "Close" at bounding box center [1008, 41] width 32 height 32
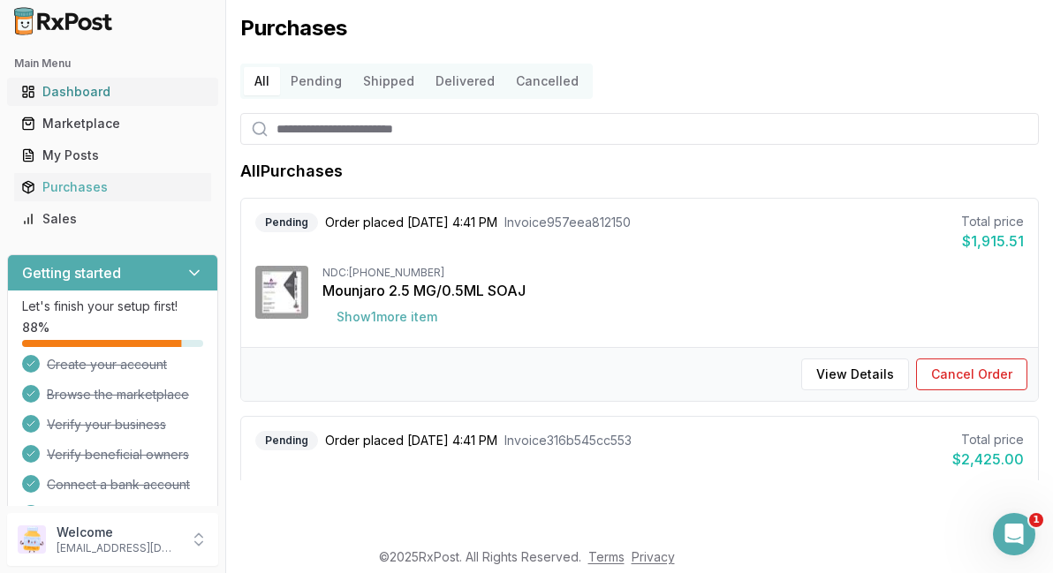
click at [62, 92] on div "Dashboard" at bounding box center [112, 92] width 183 height 18
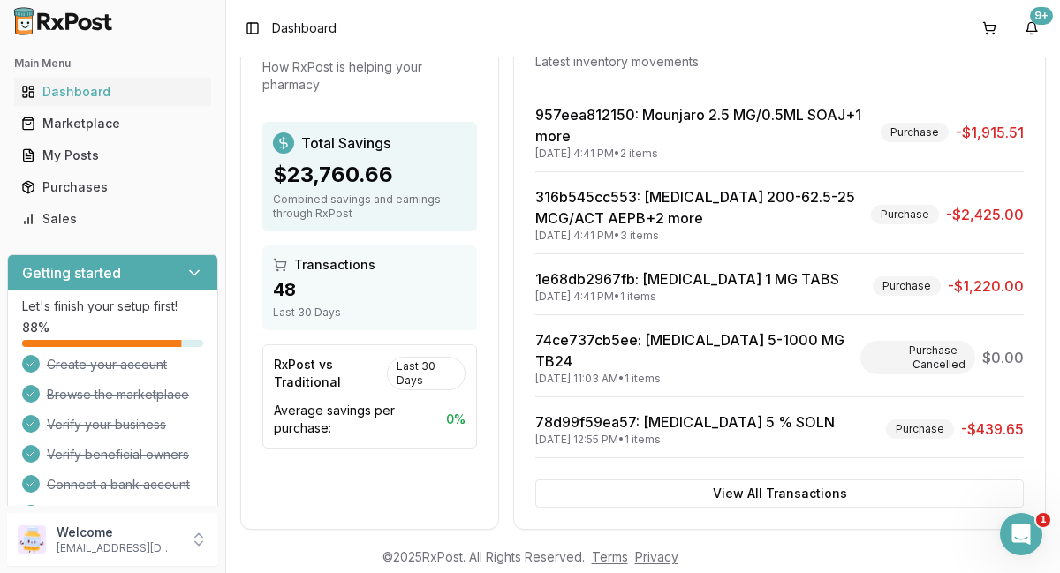
scroll to position [464, 0]
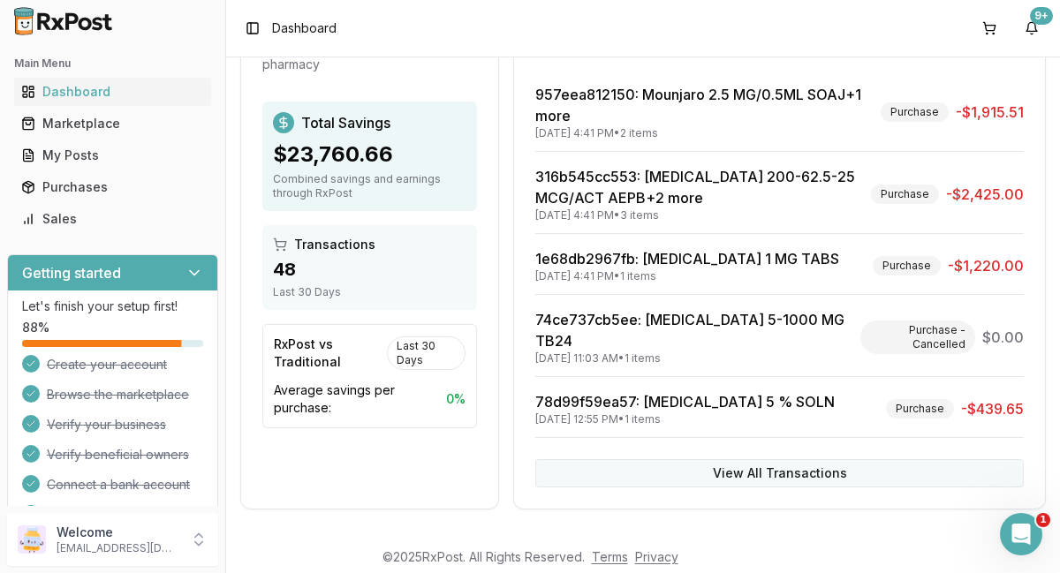
click at [789, 474] on button "View All Transactions" at bounding box center [779, 473] width 489 height 28
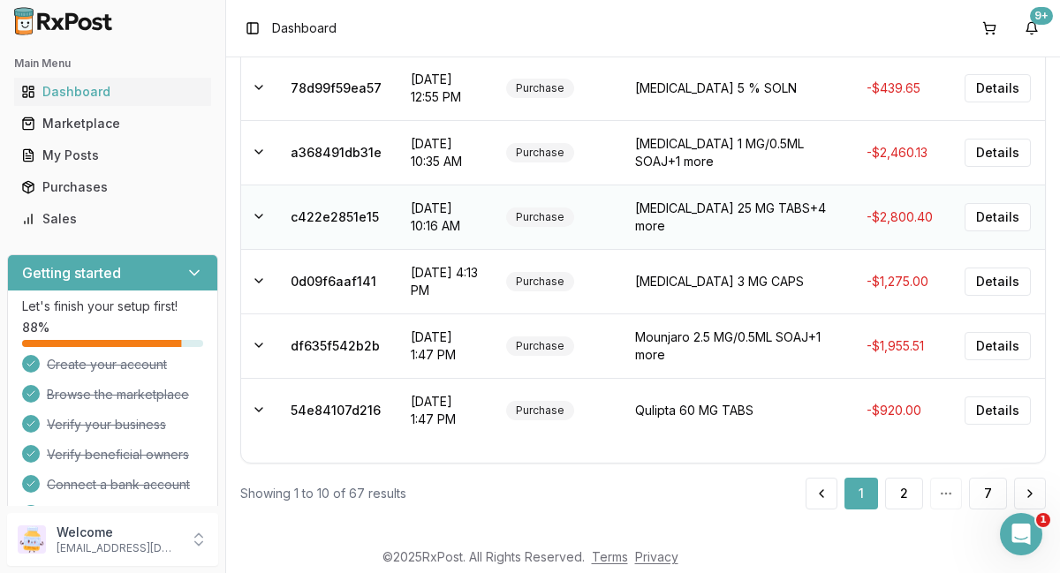
scroll to position [0, 0]
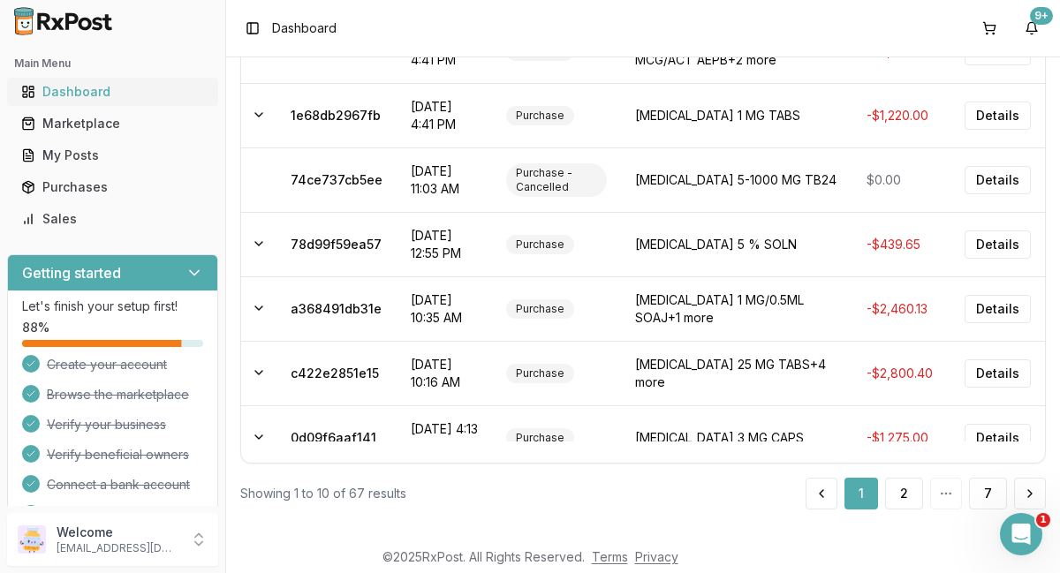
click at [88, 90] on div "Dashboard" at bounding box center [112, 92] width 183 height 18
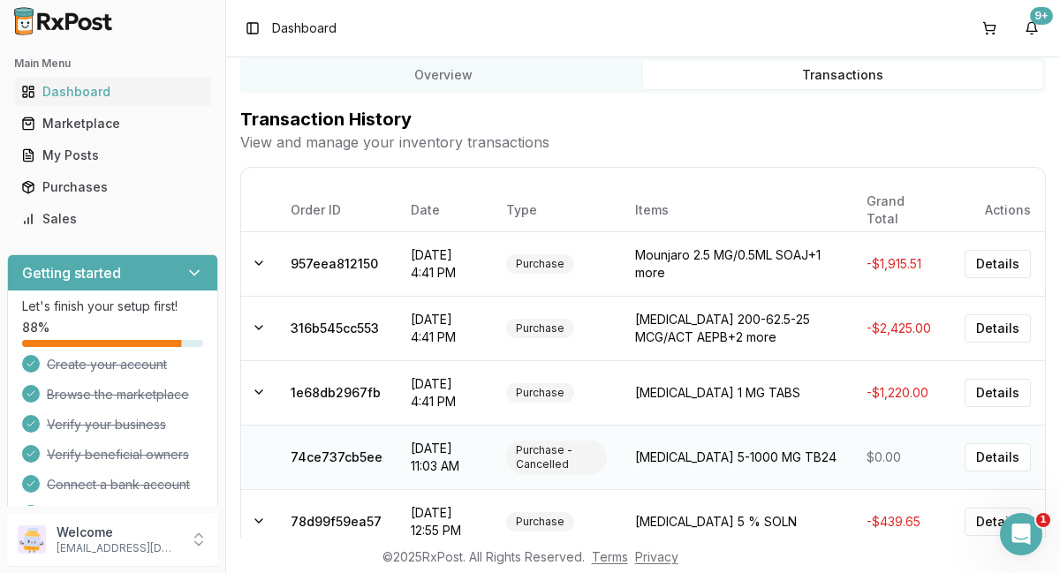
click at [416, 450] on td "09/18/2025 11:03 AM" at bounding box center [444, 457] width 95 height 64
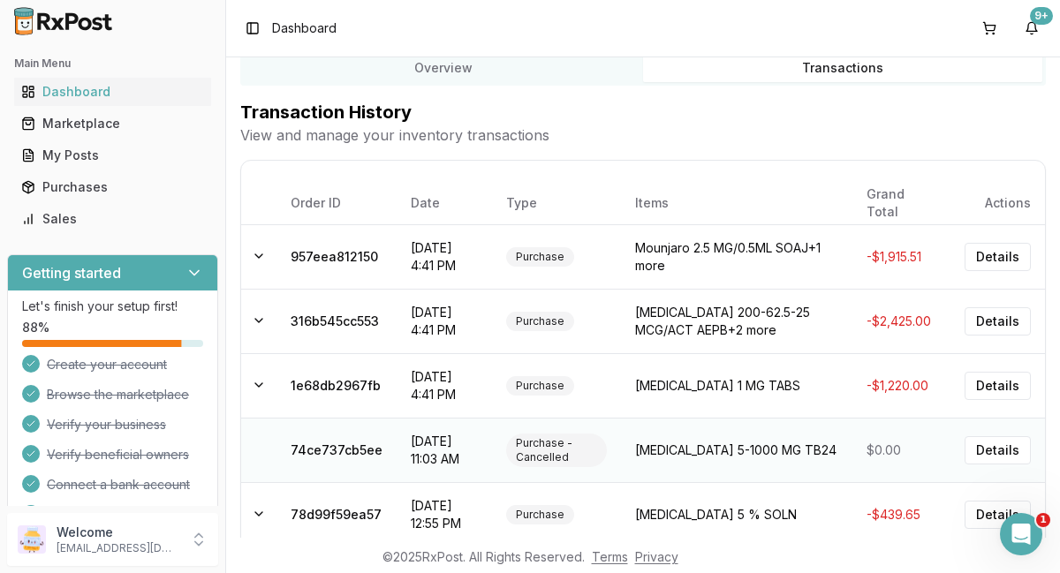
scroll to position [0, 0]
